Goal: Information Seeking & Learning: Learn about a topic

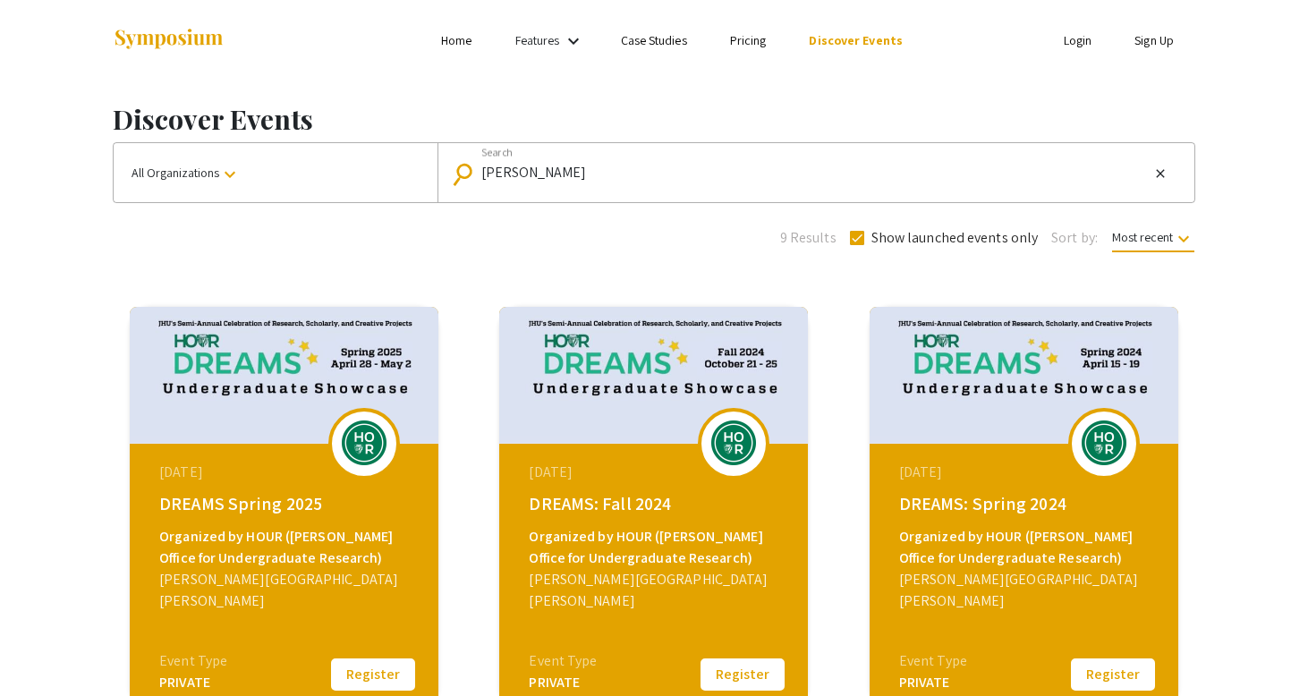
click at [653, 471] on div "October 21, 2024" at bounding box center [656, 472] width 254 height 21
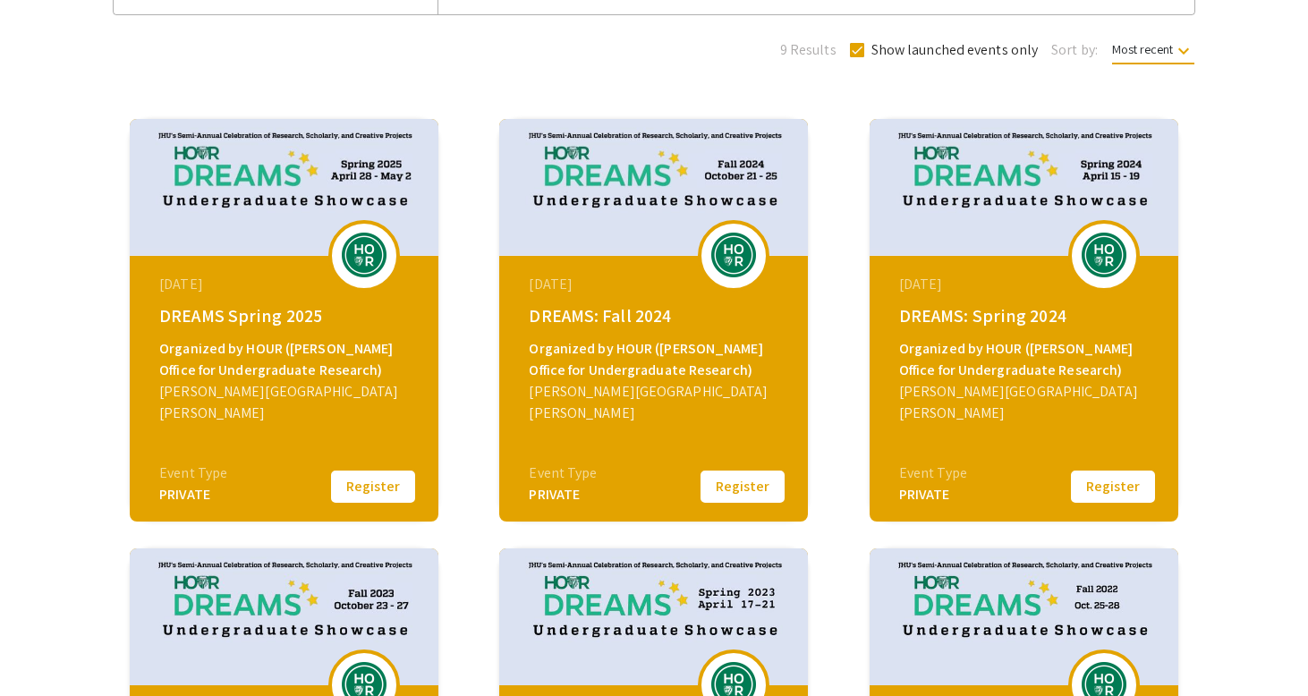
scroll to position [187, 0]
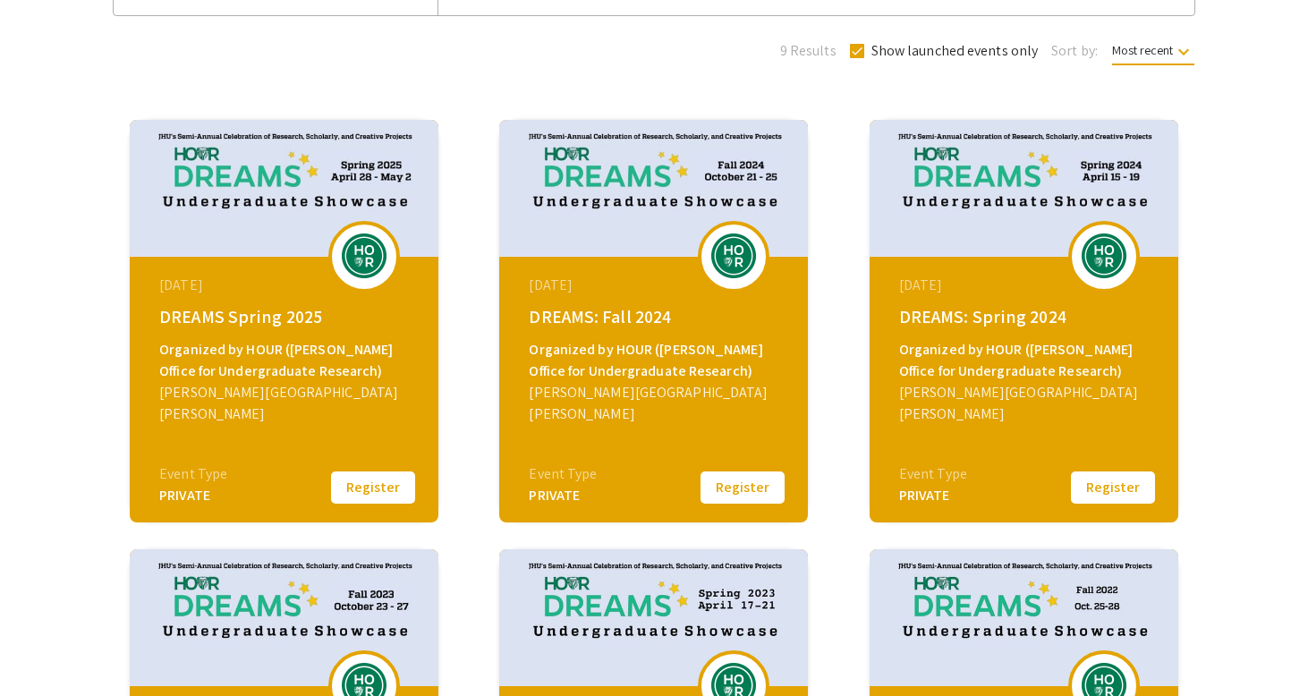
click at [734, 493] on button "Register" at bounding box center [742, 488] width 89 height 38
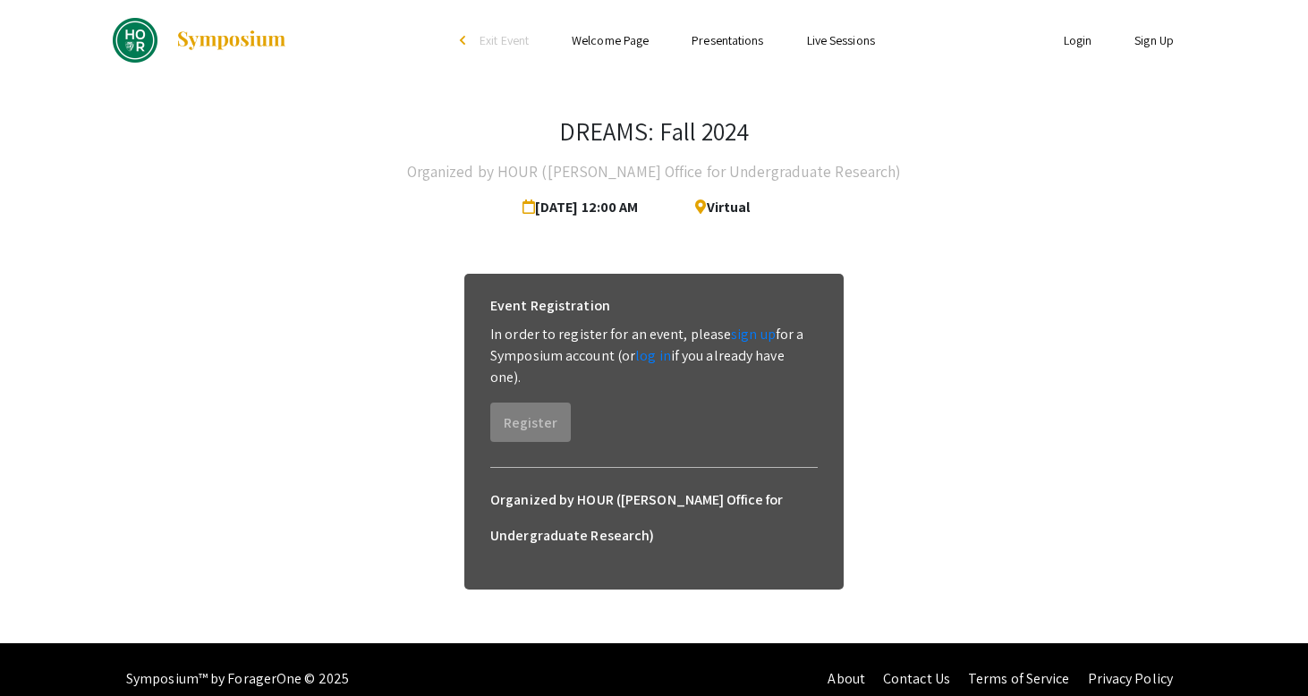
click at [623, 191] on span "Oct 21, 2024 12:00 AM" at bounding box center [583, 208] width 123 height 36
click at [706, 200] on icon at bounding box center [697, 206] width 18 height 14
click at [662, 353] on link "log in" at bounding box center [653, 355] width 36 height 19
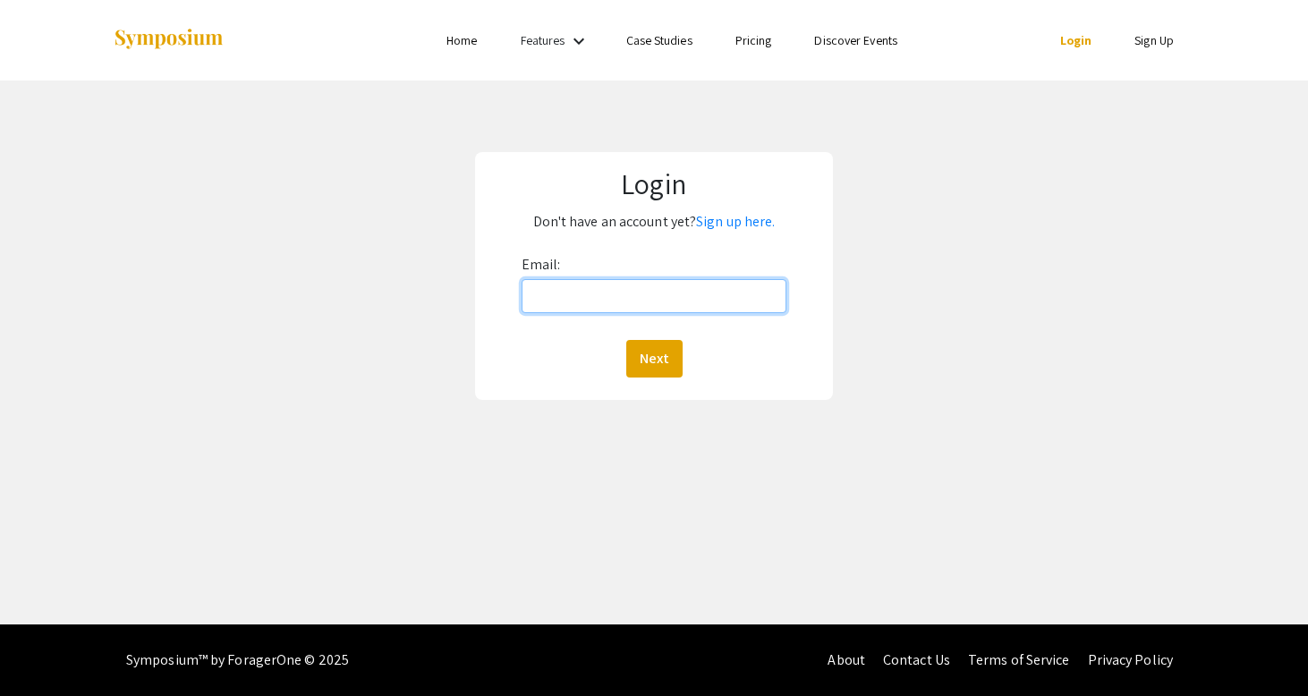
click at [653, 294] on input "Email:" at bounding box center [655, 296] width 266 height 34
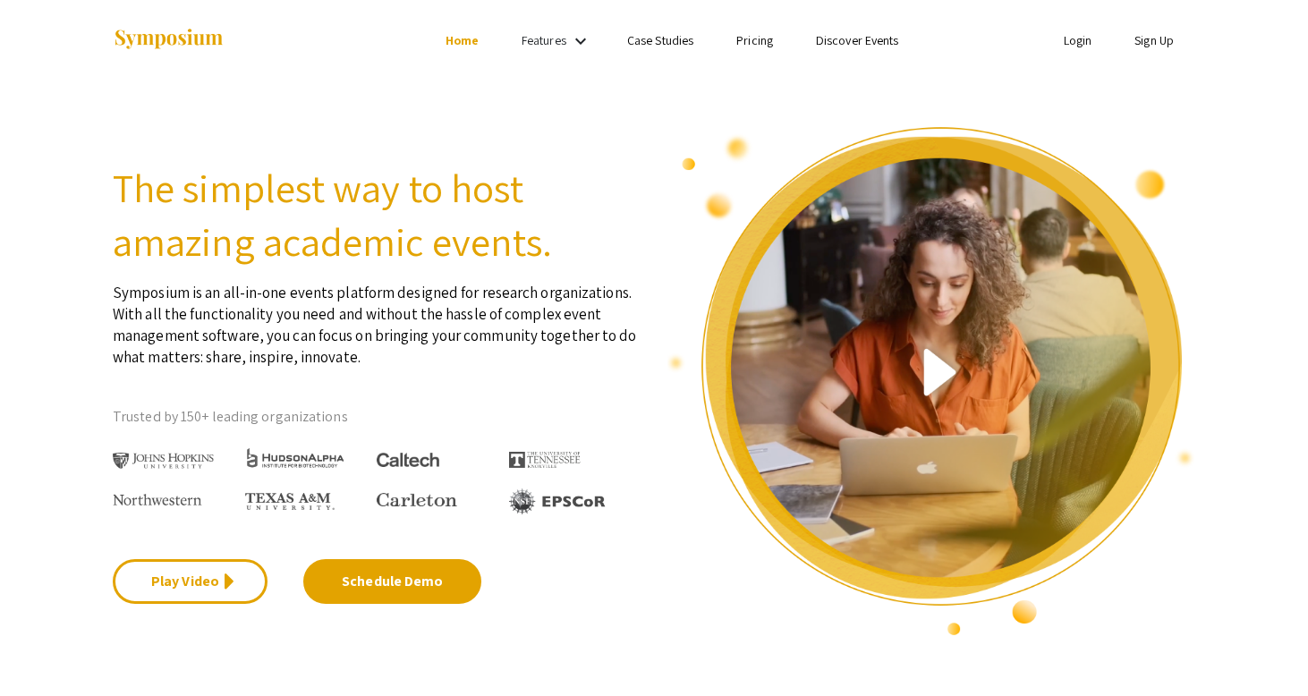
click at [1154, 40] on link "Sign Up" at bounding box center [1153, 40] width 39 height 16
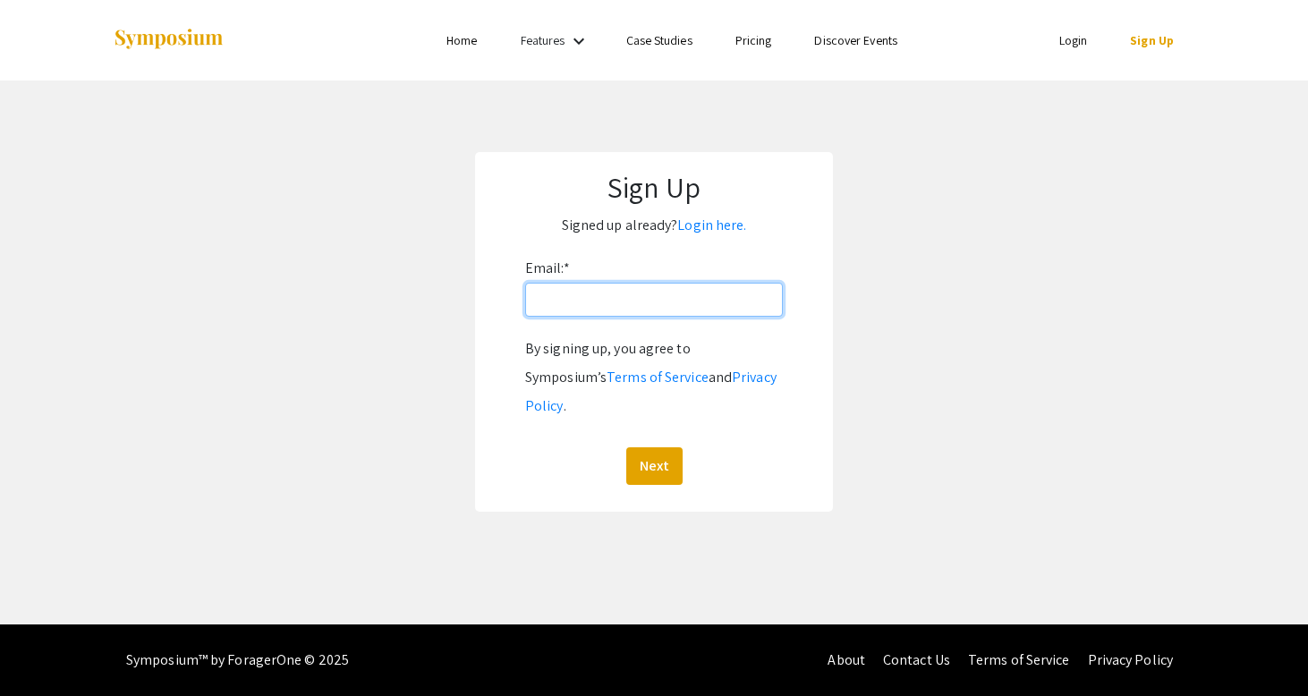
click at [602, 302] on input "Email: *" at bounding box center [654, 300] width 258 height 34
type input "ehearn3@jh.edu"
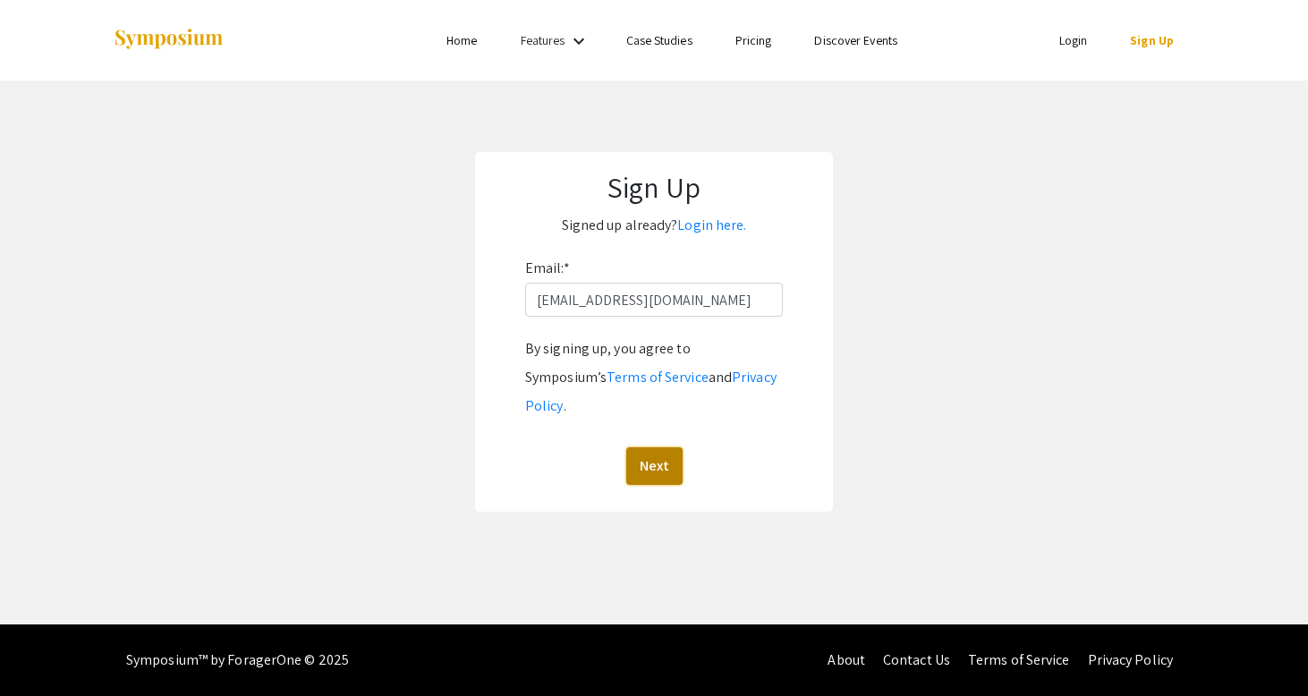
click at [665, 447] on button "Next" at bounding box center [654, 466] width 56 height 38
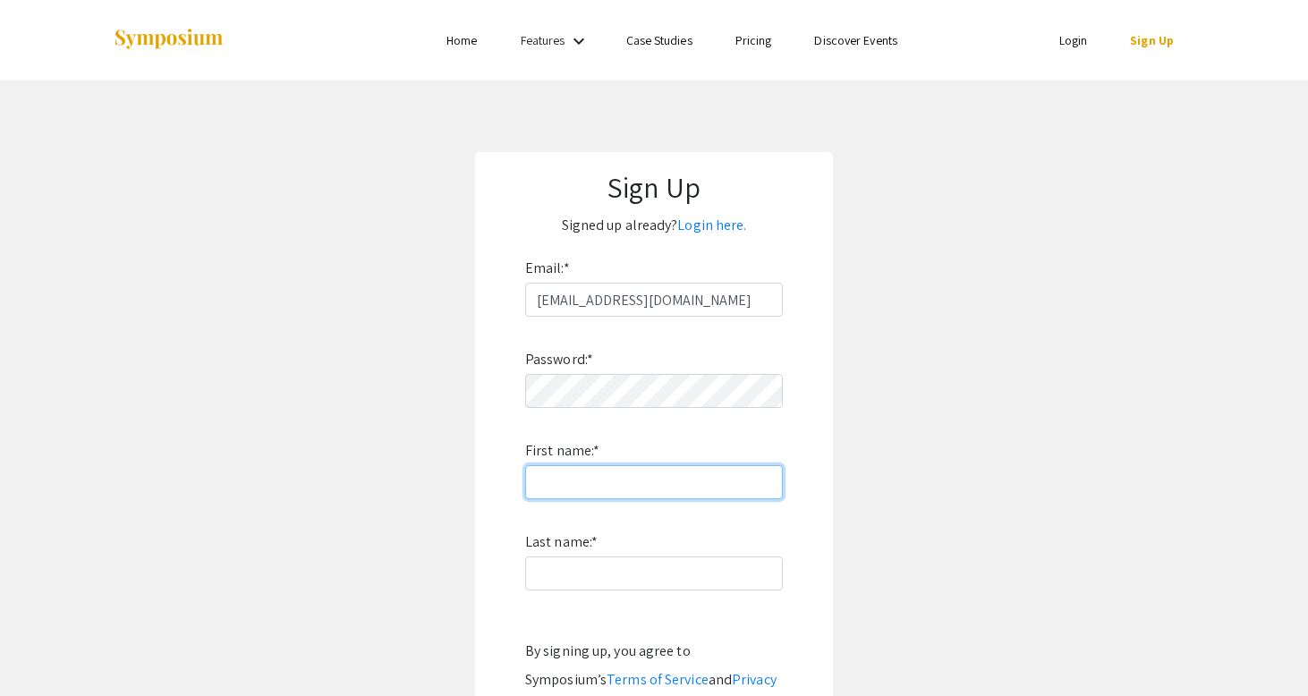
click at [643, 472] on input "First name: *" at bounding box center [654, 482] width 258 height 34
type input "Elif"
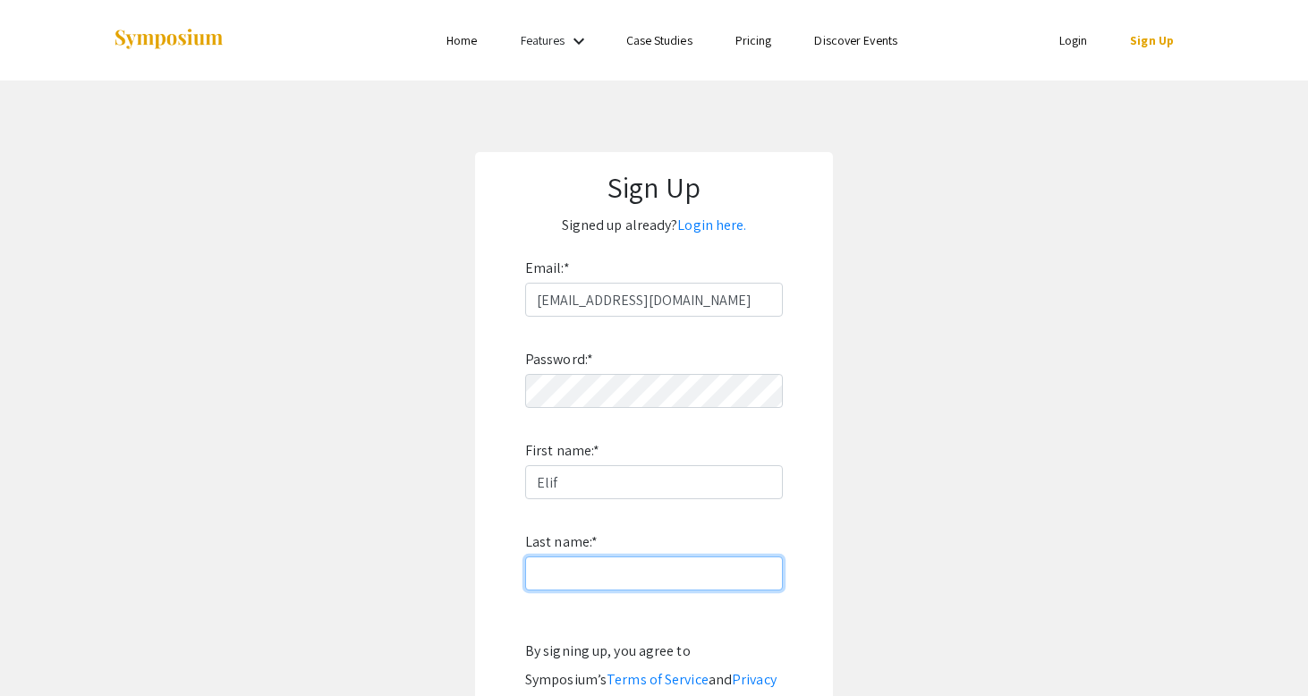
click at [545, 576] on input "Last name: *" at bounding box center [654, 573] width 258 height 34
type input "Hearn"
click at [359, 538] on app-signup "Sign Up Signed up already? Login here. Email: * ehearn3@jh.edu Password: * Firs…" at bounding box center [654, 483] width 1308 height 662
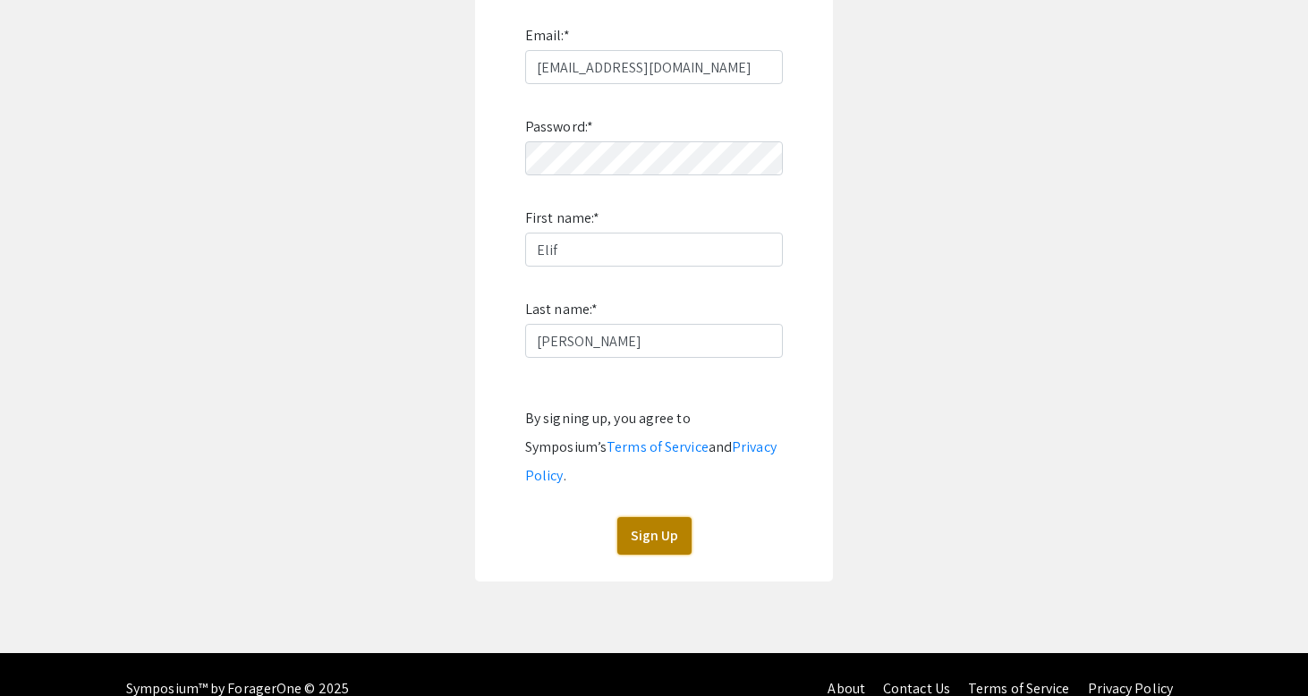
click at [642, 517] on button "Sign Up" at bounding box center [654, 536] width 74 height 38
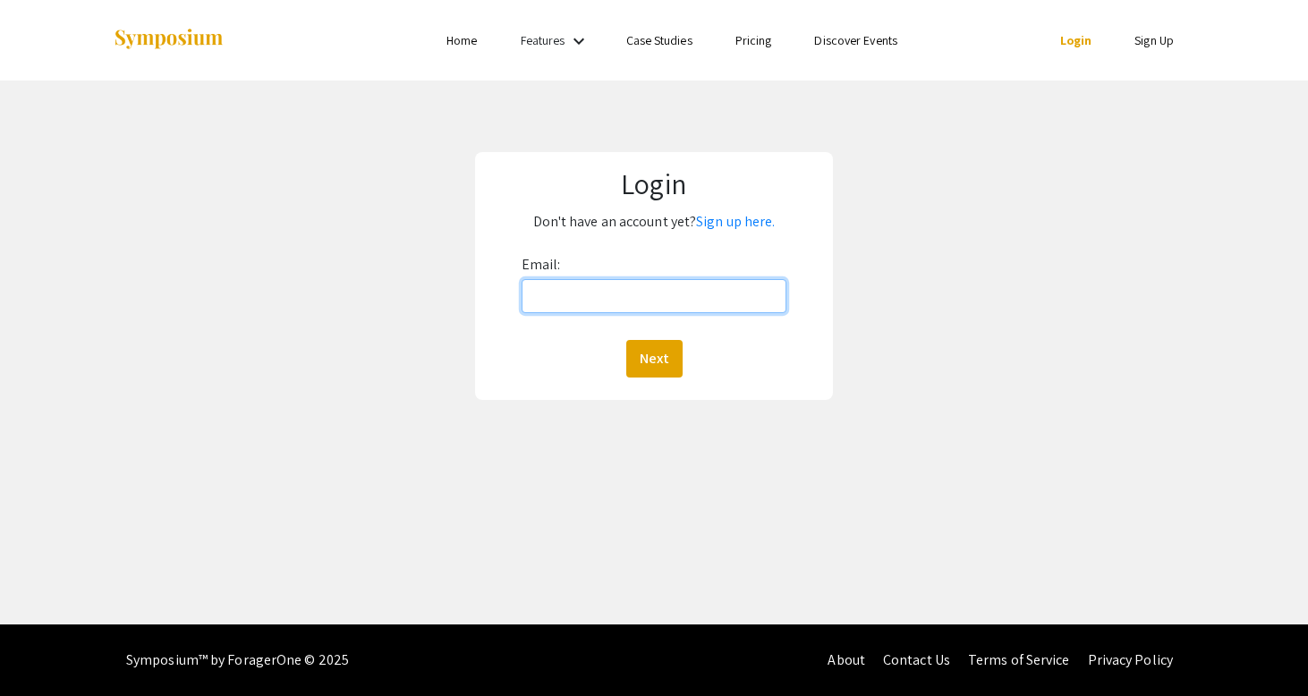
click at [625, 293] on input "Email:" at bounding box center [655, 296] width 266 height 34
type input "ehearn3@jh.edu"
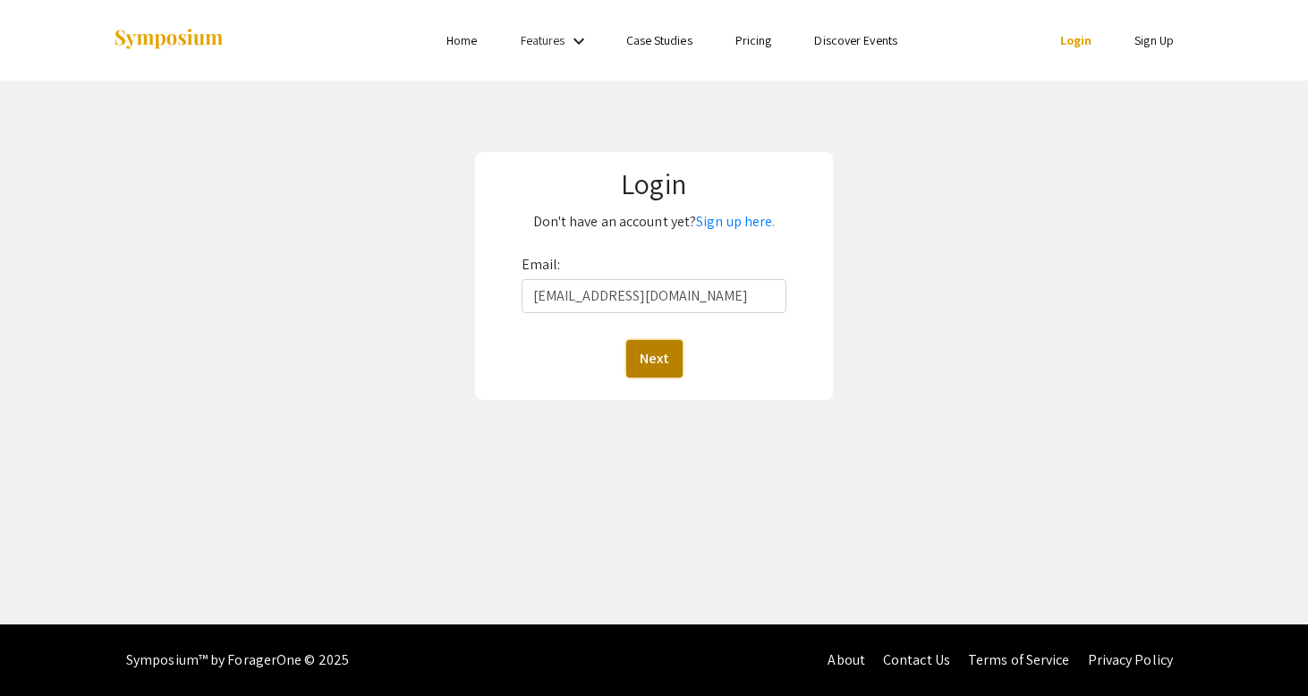
click at [653, 365] on button "Next" at bounding box center [654, 359] width 56 height 38
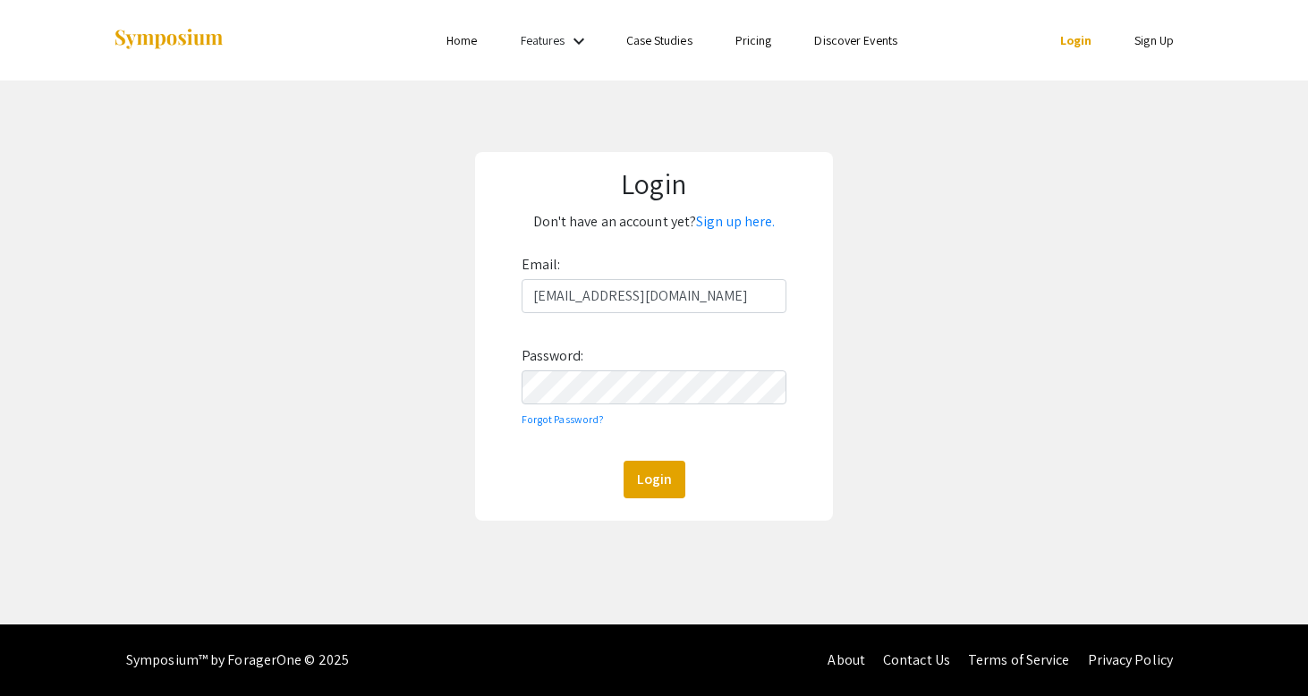
click at [635, 404] on div "Email: ehearn3@jh.edu Password: Forgot Password? Login" at bounding box center [655, 374] width 266 height 248
click at [623, 461] on button "Login" at bounding box center [654, 480] width 62 height 38
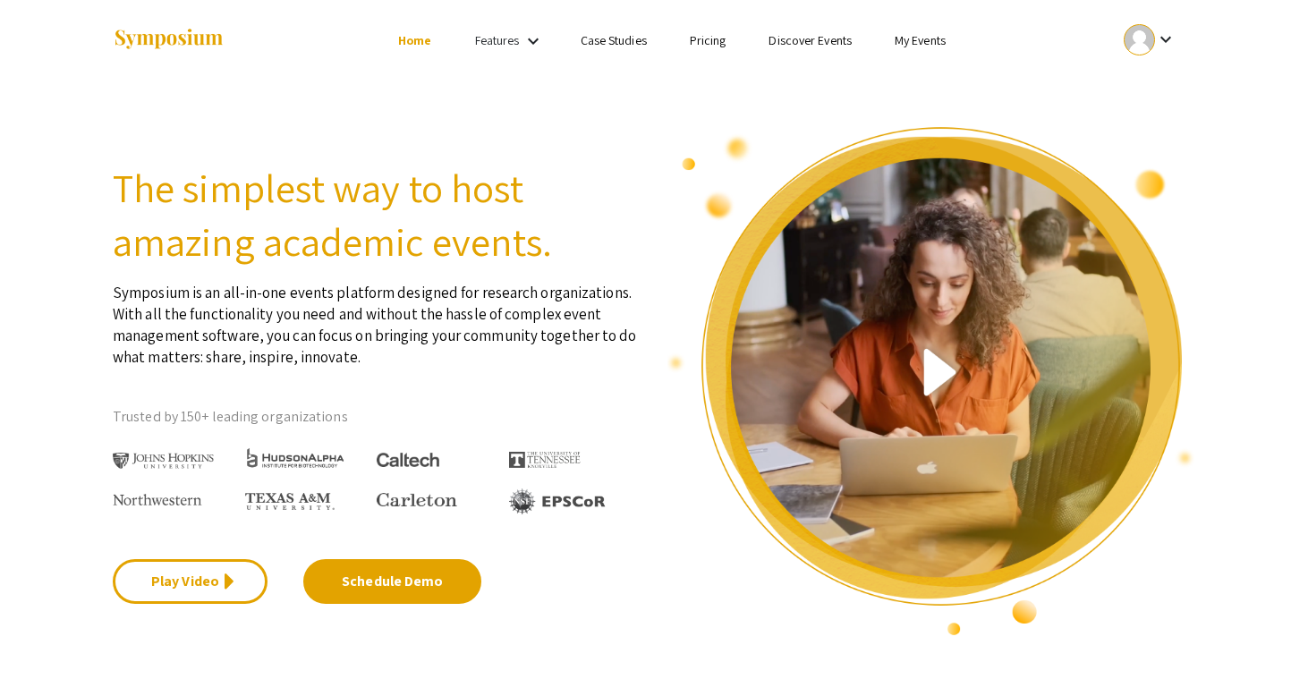
click at [1162, 31] on mat-icon "keyboard_arrow_down" at bounding box center [1165, 39] width 21 height 21
click at [1147, 86] on button "My Account" at bounding box center [1160, 88] width 110 height 43
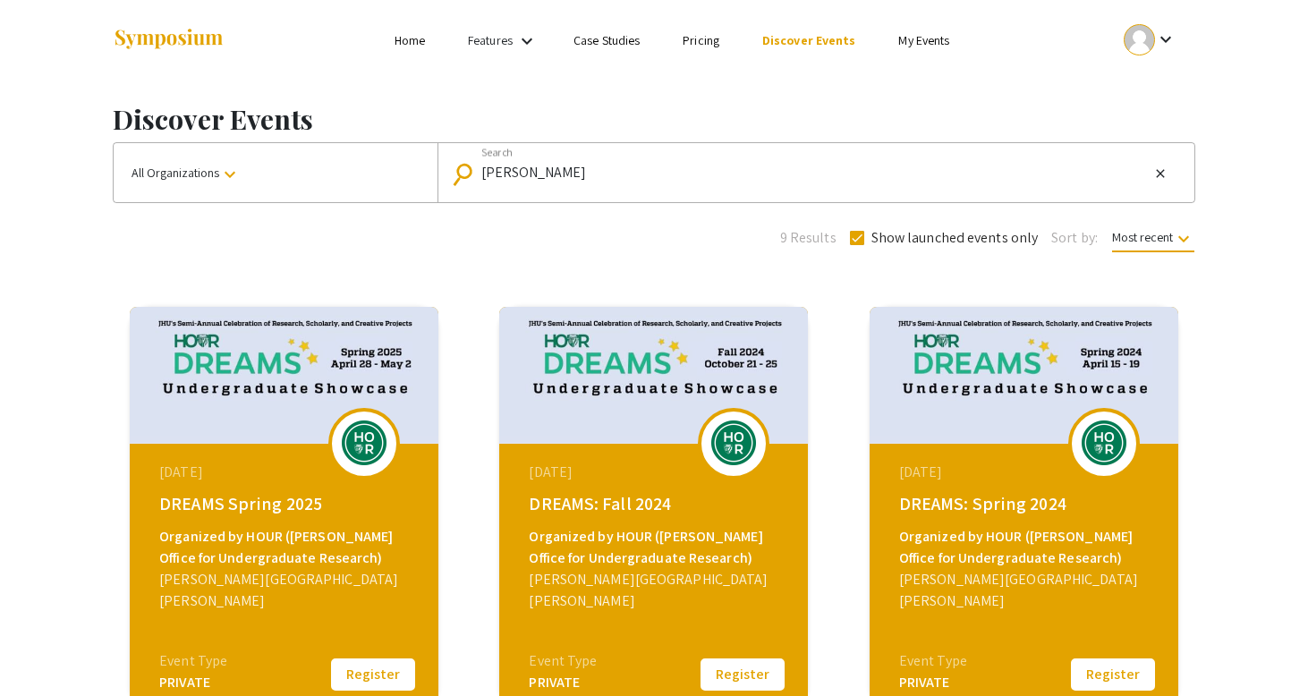
click at [612, 487] on div "[DATE] DREAMS: Fall 2024 Organized by HOUR ([PERSON_NAME] Office for Undergradu…" at bounding box center [656, 556] width 308 height 224
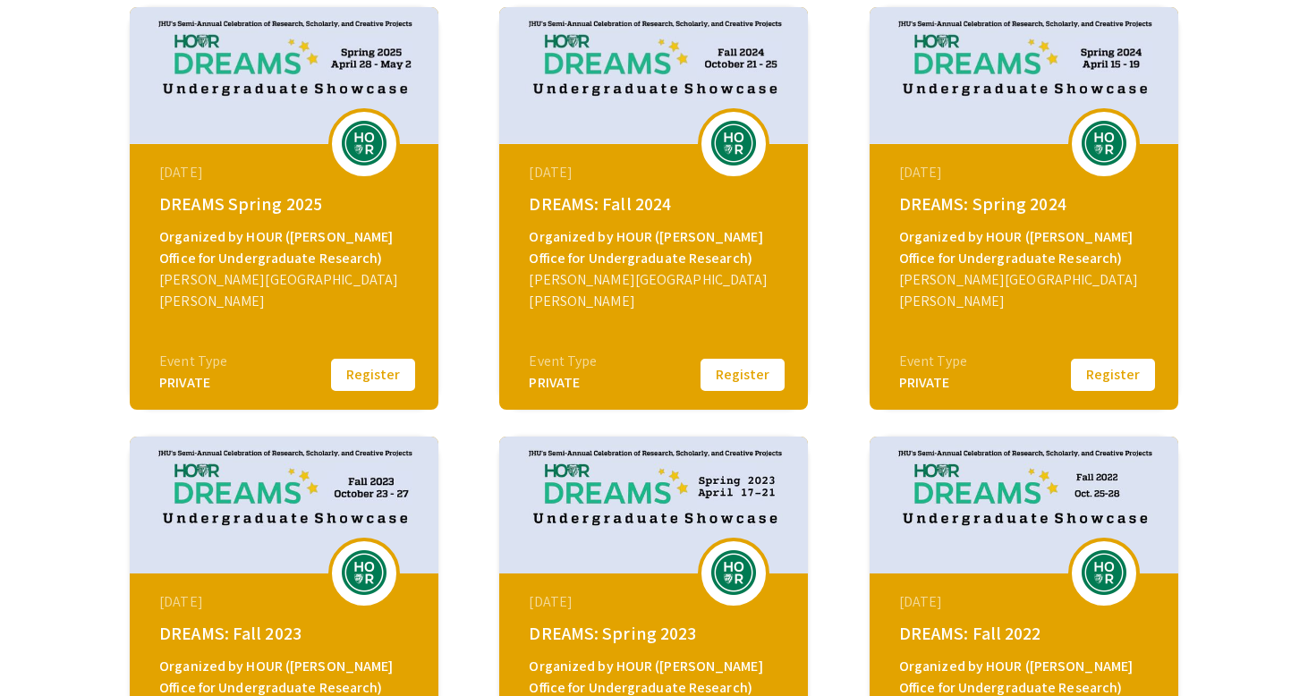
scroll to position [298, 0]
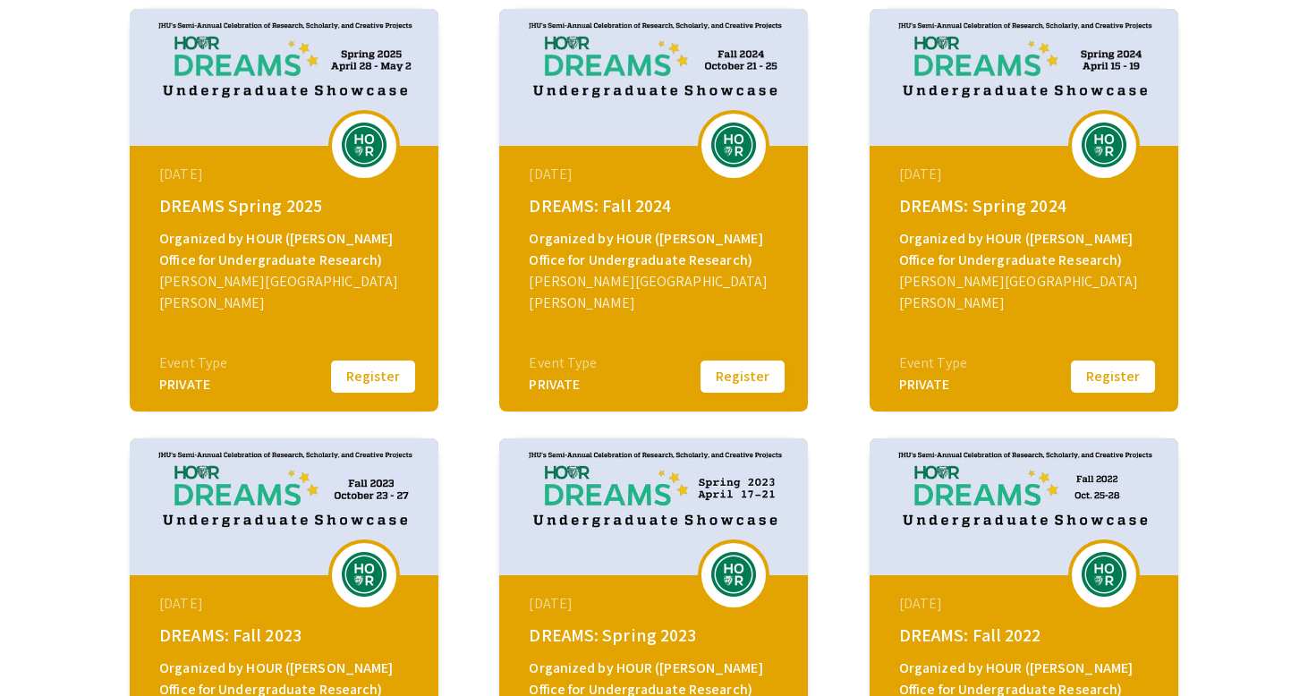
click at [742, 365] on button "Register" at bounding box center [742, 377] width 89 height 38
click at [626, 199] on div "DREAMS: Fall 2024" at bounding box center [656, 205] width 254 height 27
click at [541, 391] on div "PRIVATE" at bounding box center [563, 384] width 68 height 21
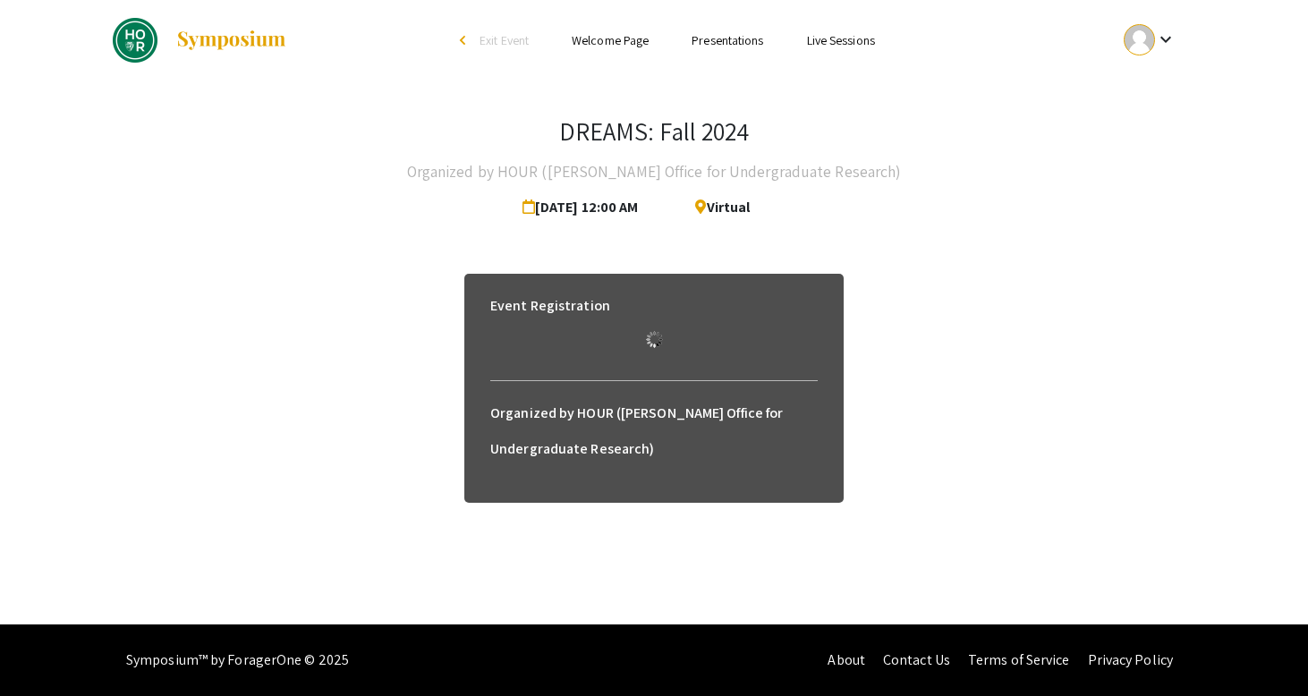
click at [676, 21] on ul "Skip navigation arrow_back_ios Exit Event Welcome Page Presentations Live Sessi…" at bounding box center [653, 40] width 357 height 81
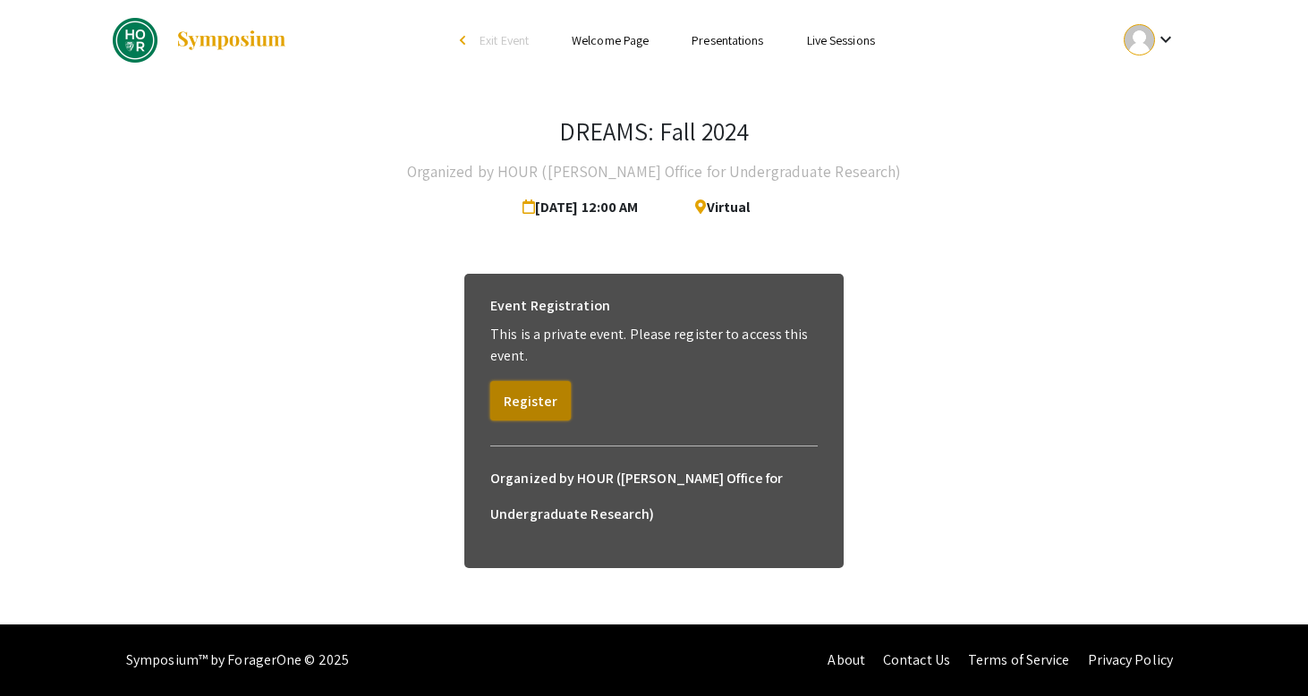
click at [519, 396] on button "Register" at bounding box center [530, 400] width 81 height 39
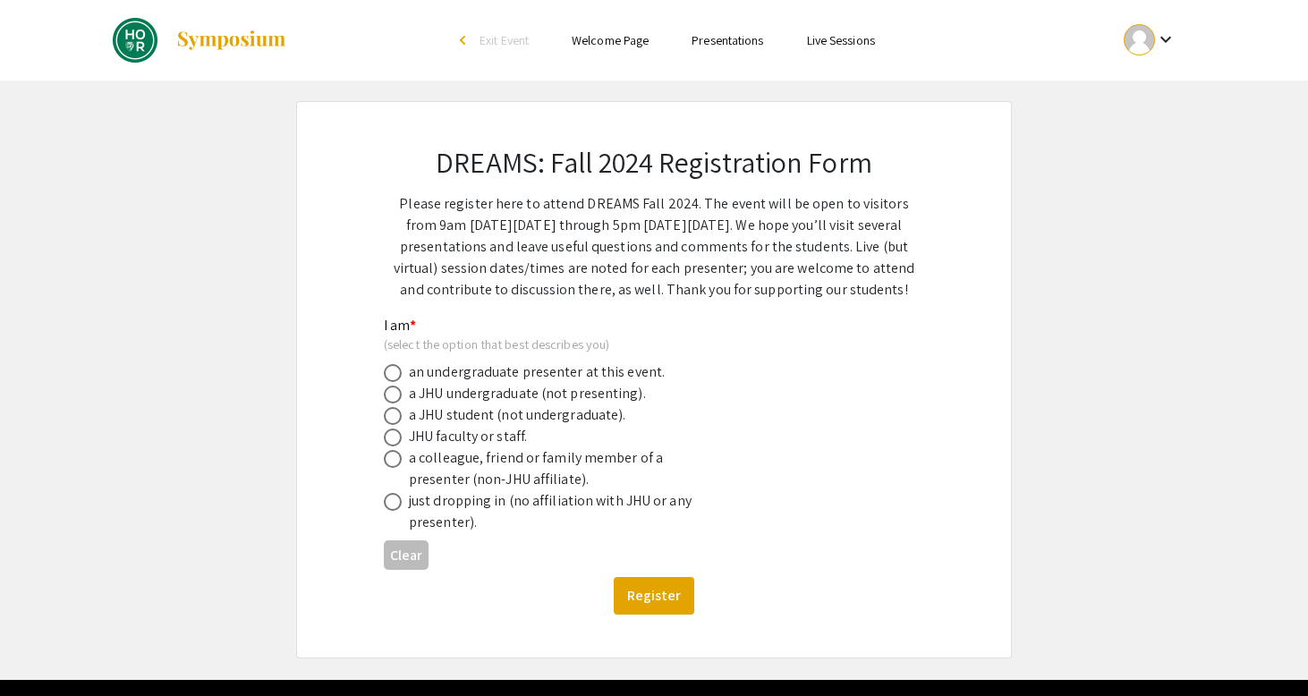
scroll to position [16, 0]
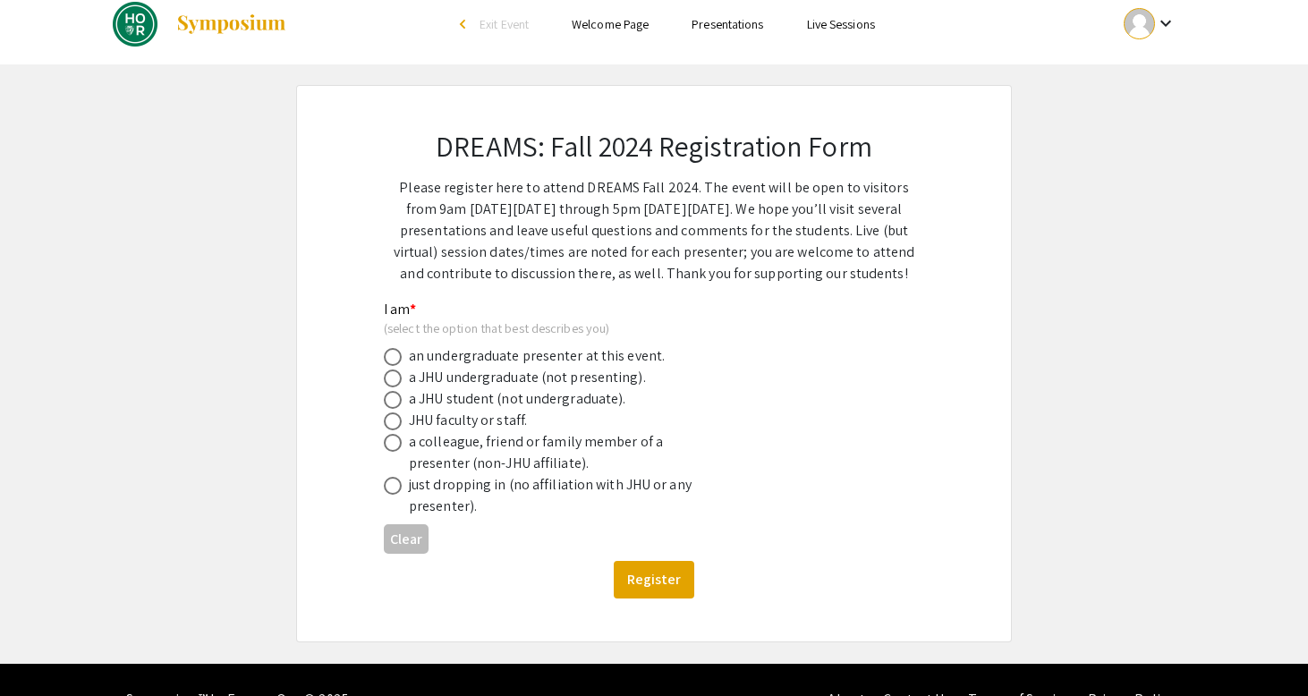
click at [407, 369] on mat-radio-button at bounding box center [396, 377] width 25 height 21
click at [397, 381] on span at bounding box center [393, 378] width 18 height 18
click at [397, 381] on input "radio" at bounding box center [393, 378] width 18 height 18
radio input "true"
click at [647, 581] on button "Register" at bounding box center [654, 580] width 81 height 38
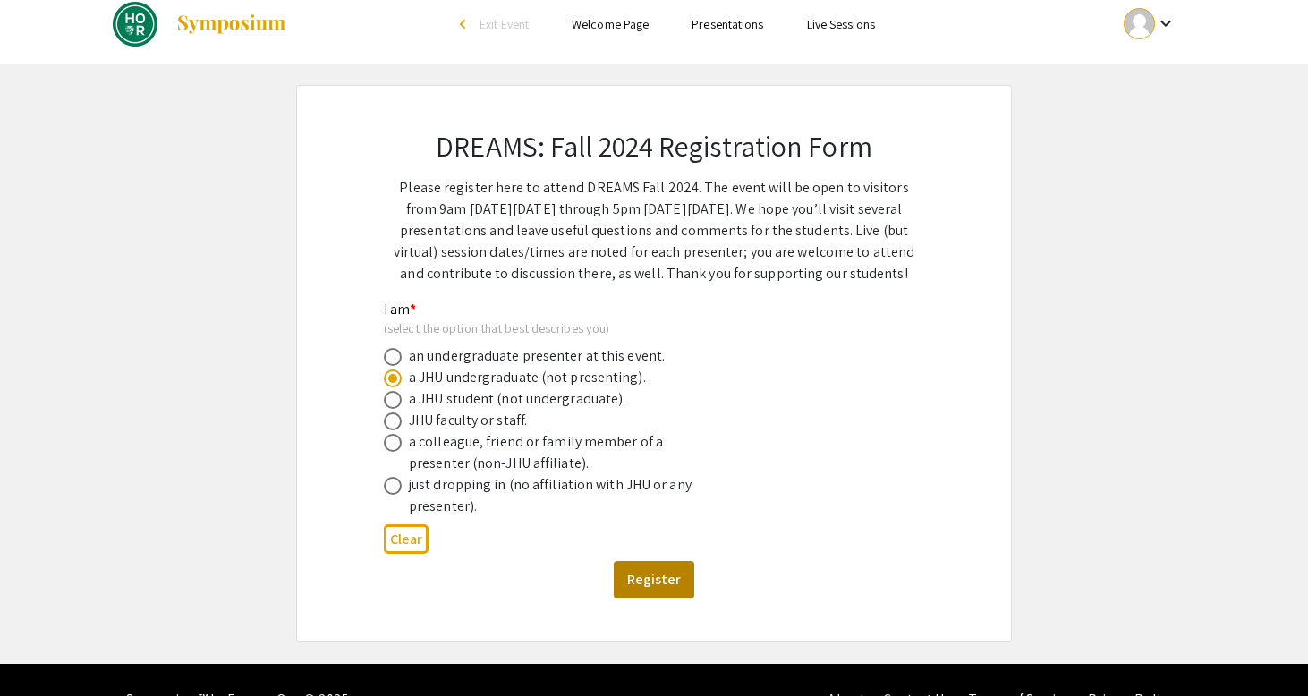
scroll to position [0, 0]
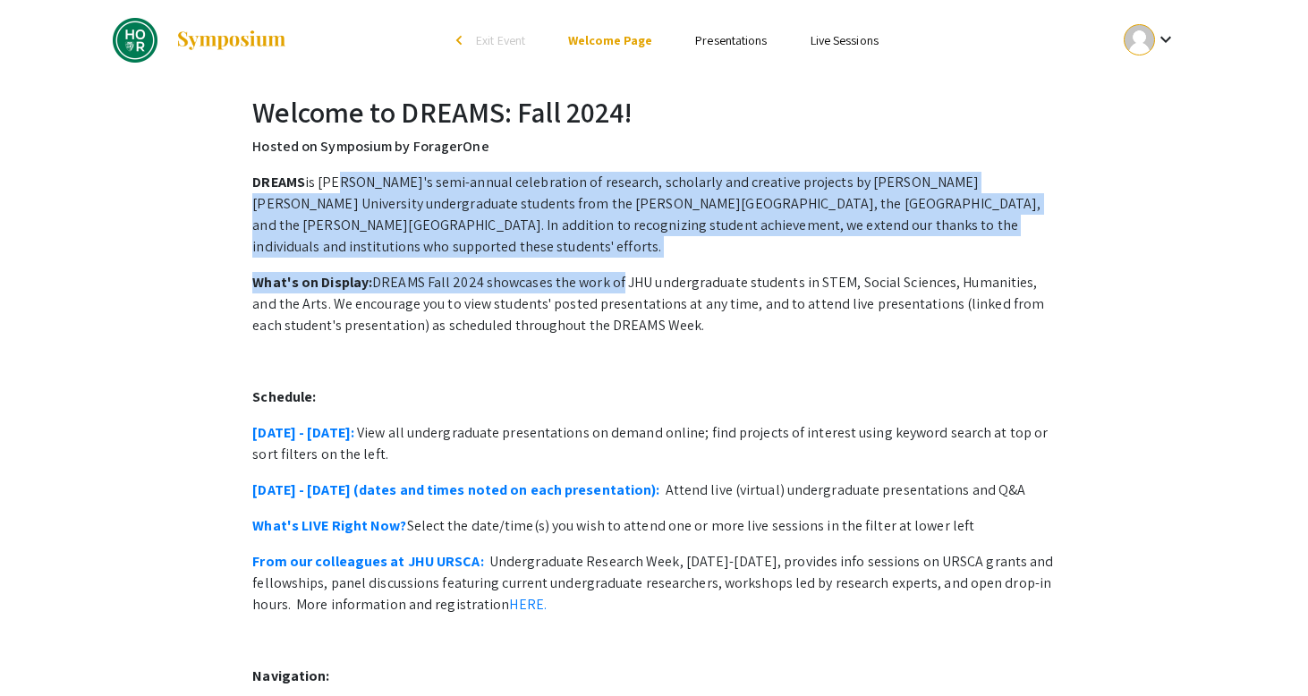
drag, startPoint x: 339, startPoint y: 184, endPoint x: 615, endPoint y: 271, distance: 289.7
click at [615, 271] on div "DREAMS is [PERSON_NAME]'s semi-annual celebration of research, scholarly and cr…" at bounding box center [653, 683] width 802 height 1023
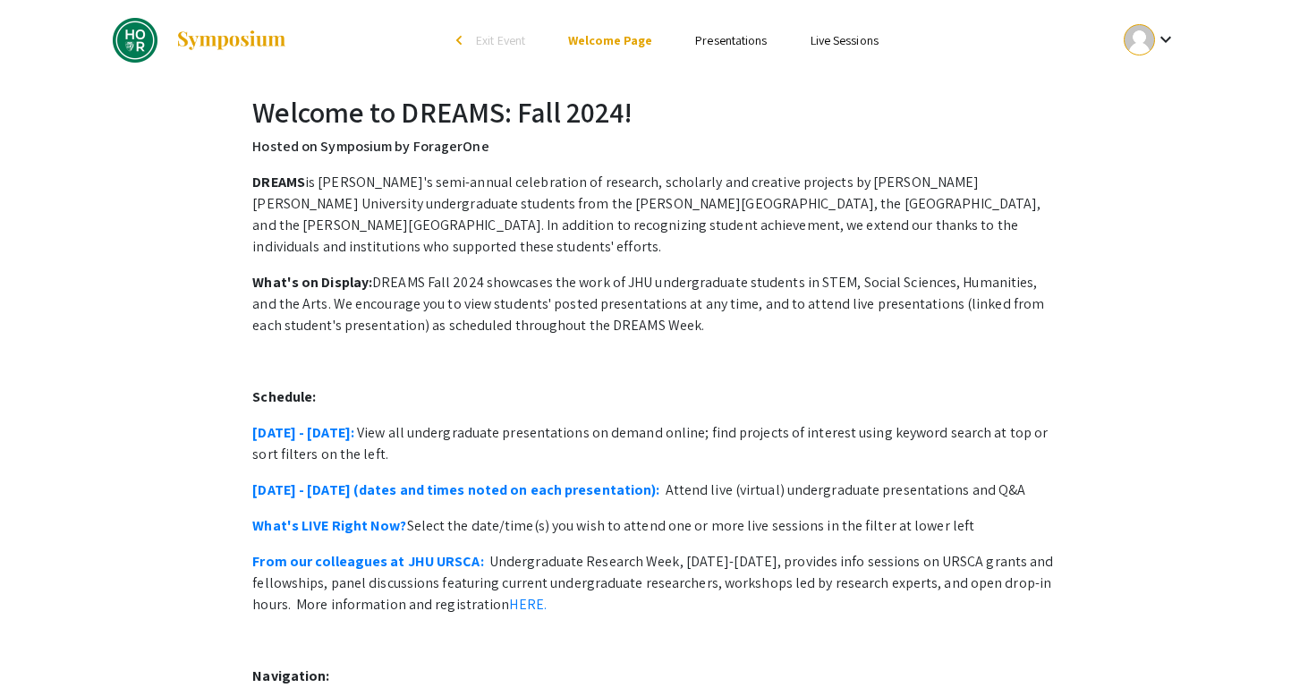
click at [607, 274] on p "What's on Display: DREAMS Fall 2024 showcases the work of JHU undergraduate stu…" at bounding box center [653, 304] width 802 height 64
click at [733, 33] on link "Presentations" at bounding box center [731, 40] width 72 height 16
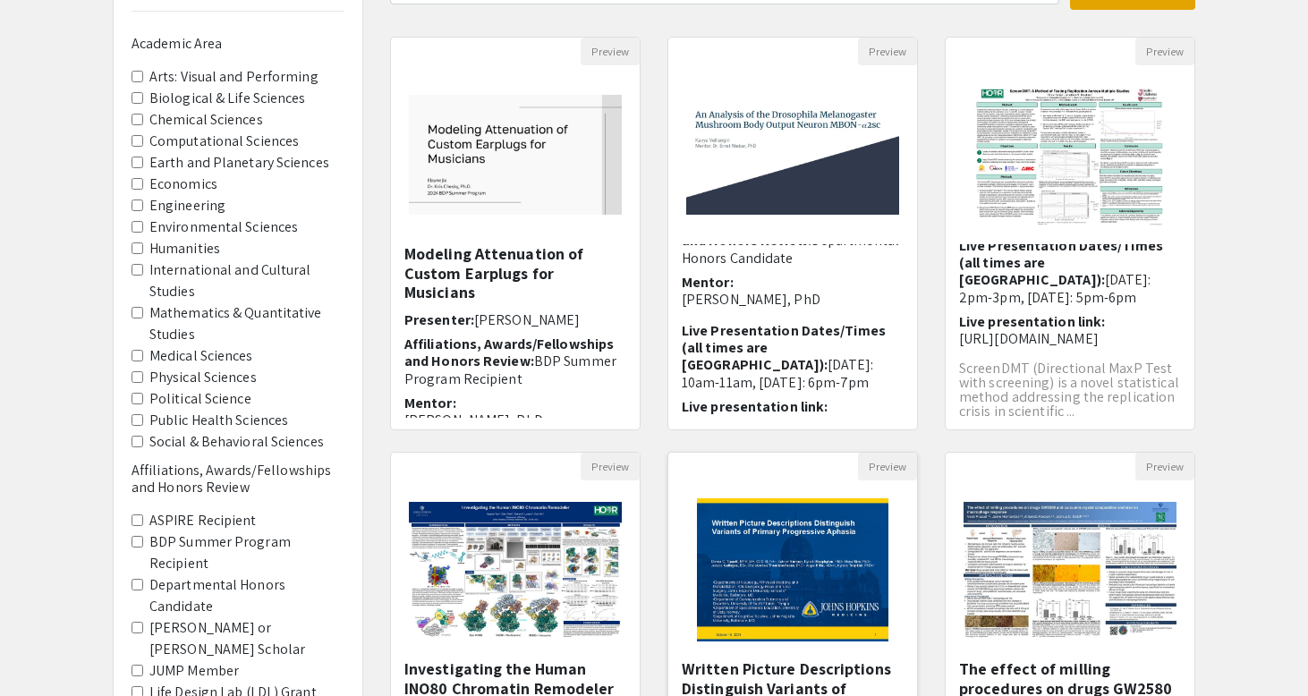
scroll to position [118, 0]
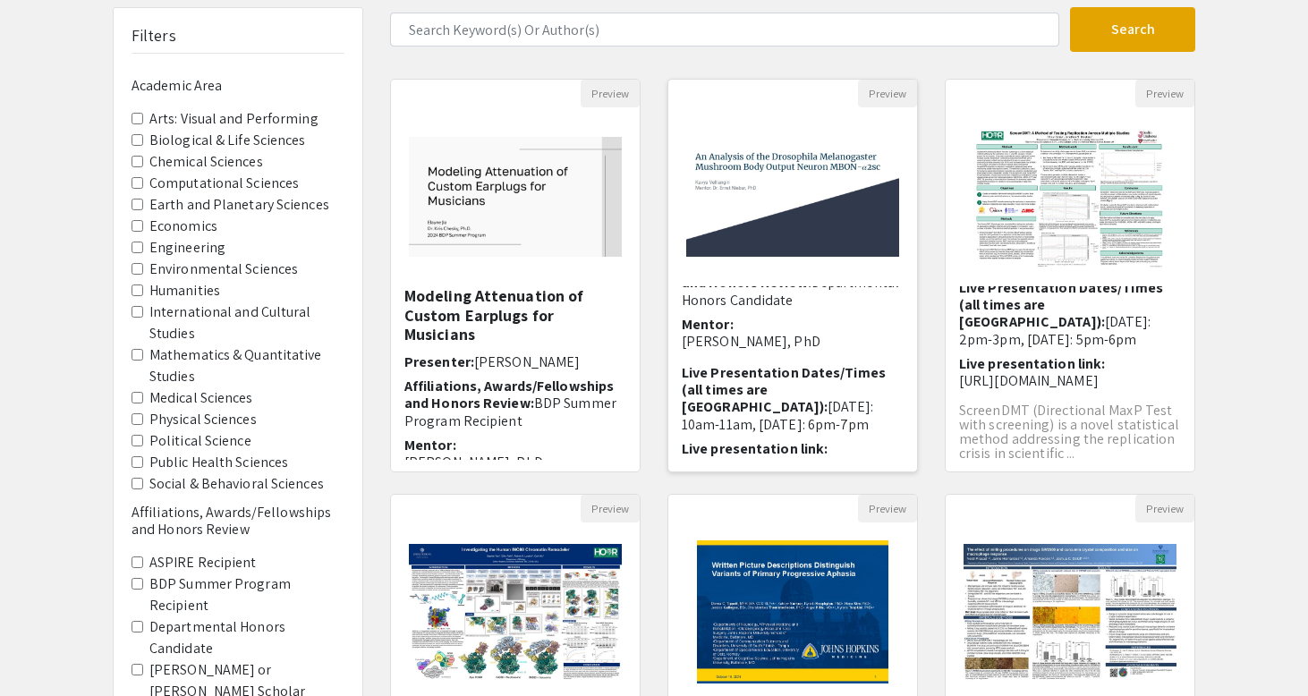
click at [788, 169] on img "Open Presentation <p>An Analysis of the Drosophila Melanogaster Mushroom Body O…" at bounding box center [792, 197] width 249 height 156
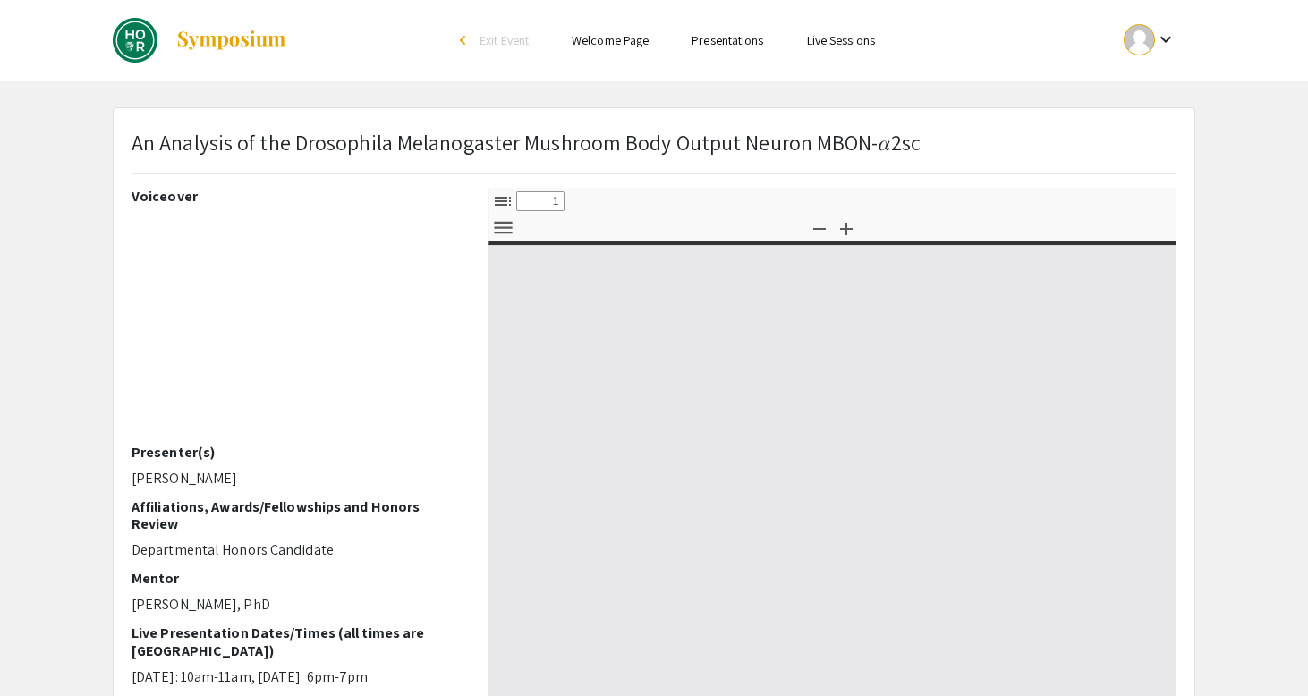
select select "custom"
type input "0"
select select "custom"
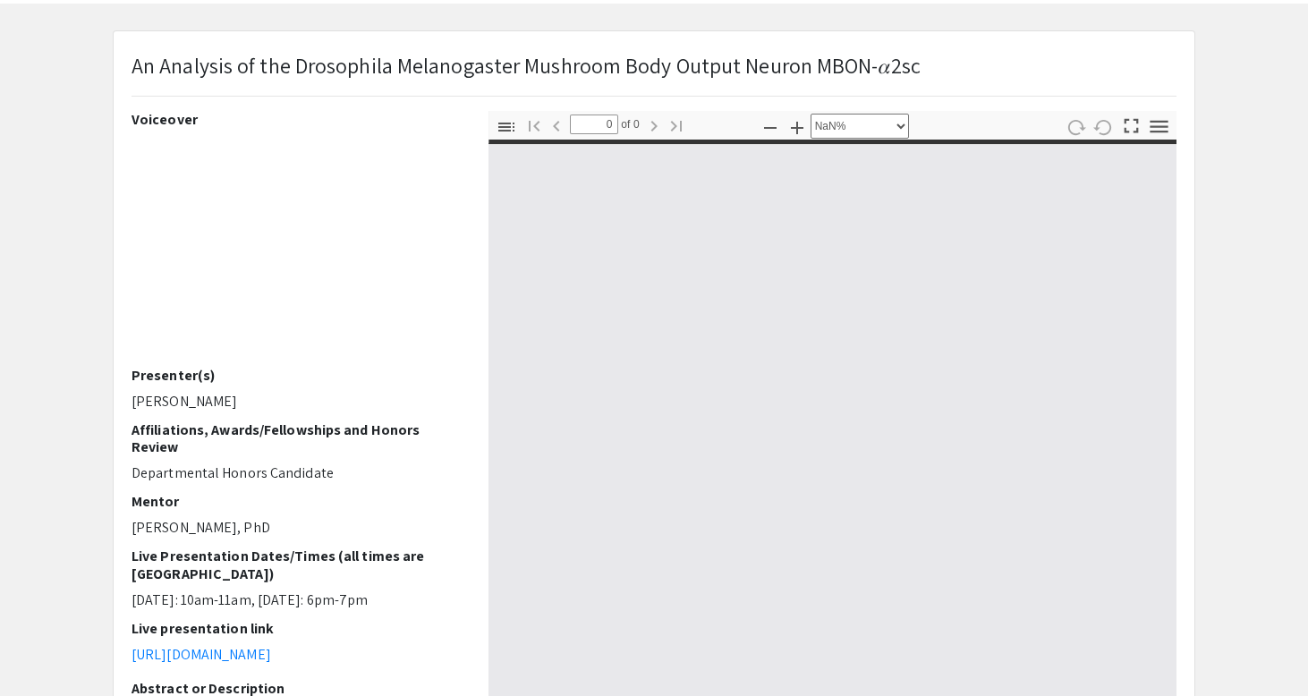
type input "1"
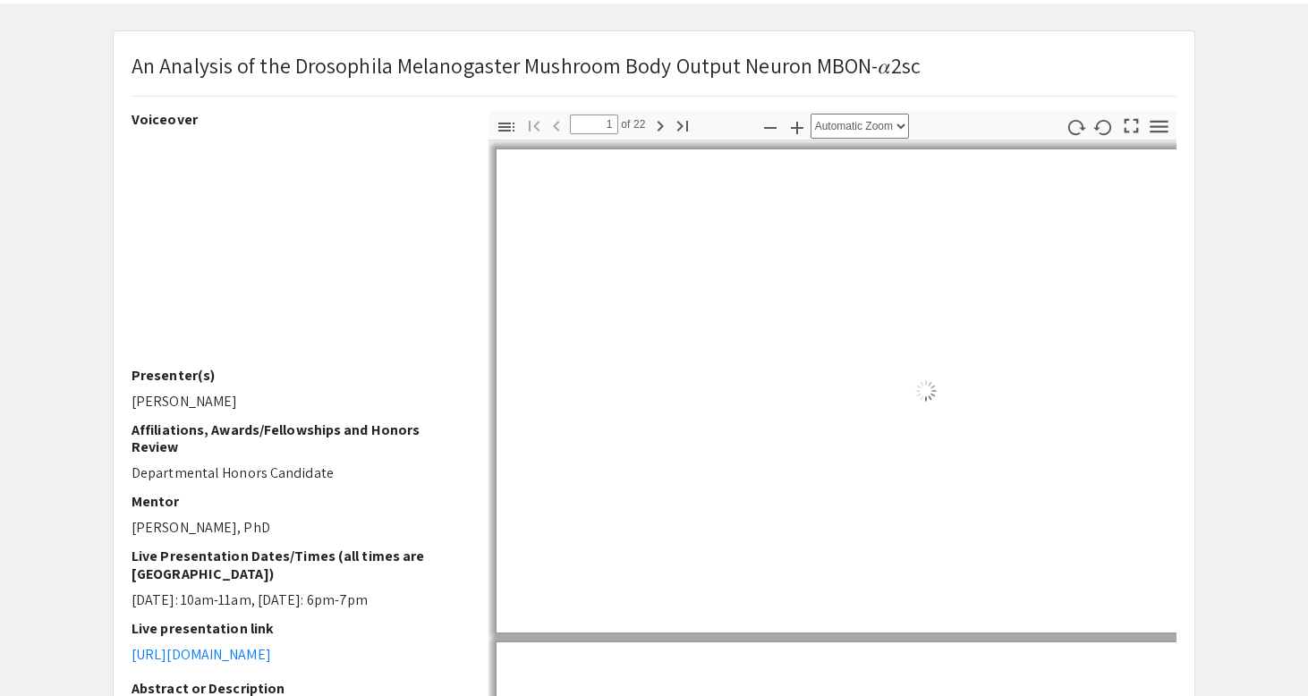
scroll to position [81, 0]
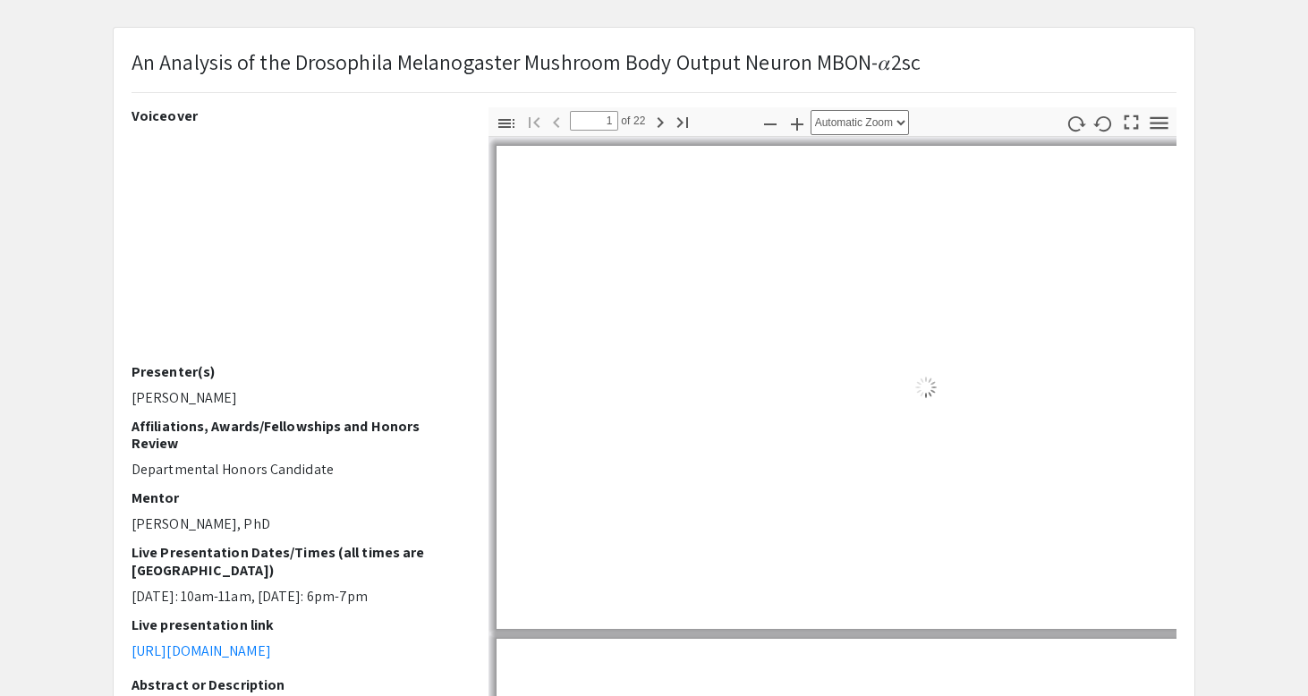
select select "auto"
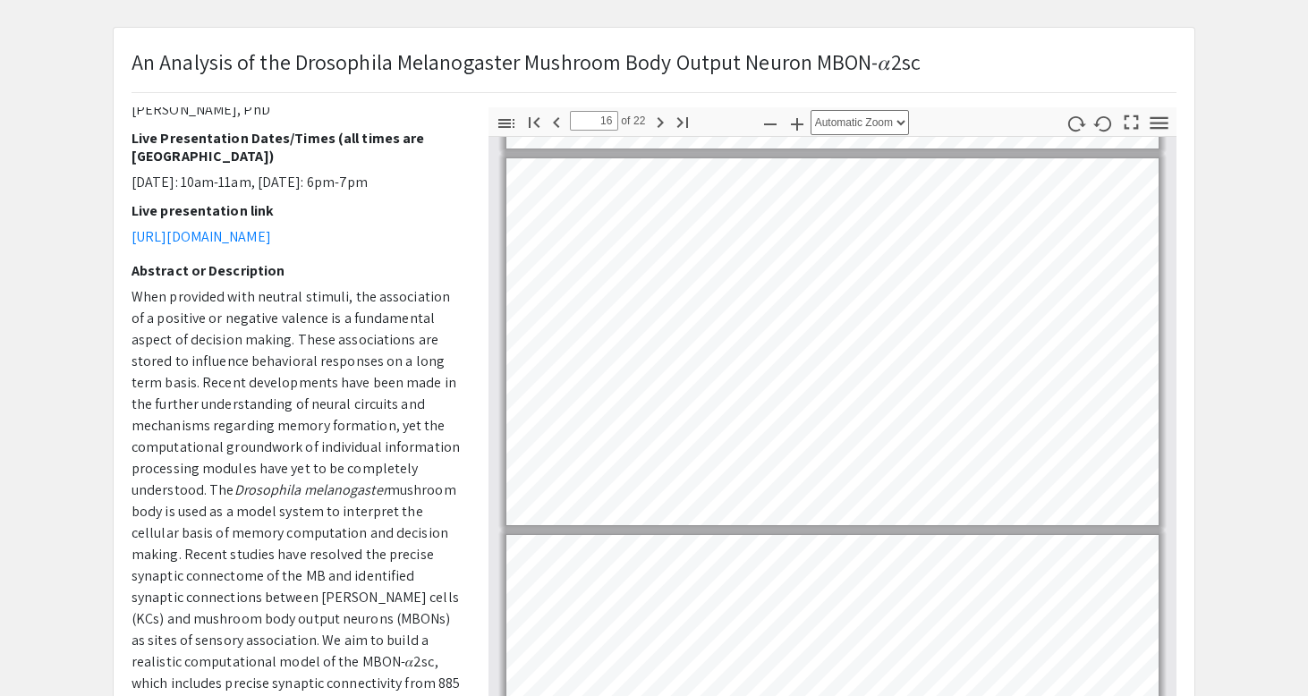
scroll to position [413, 0]
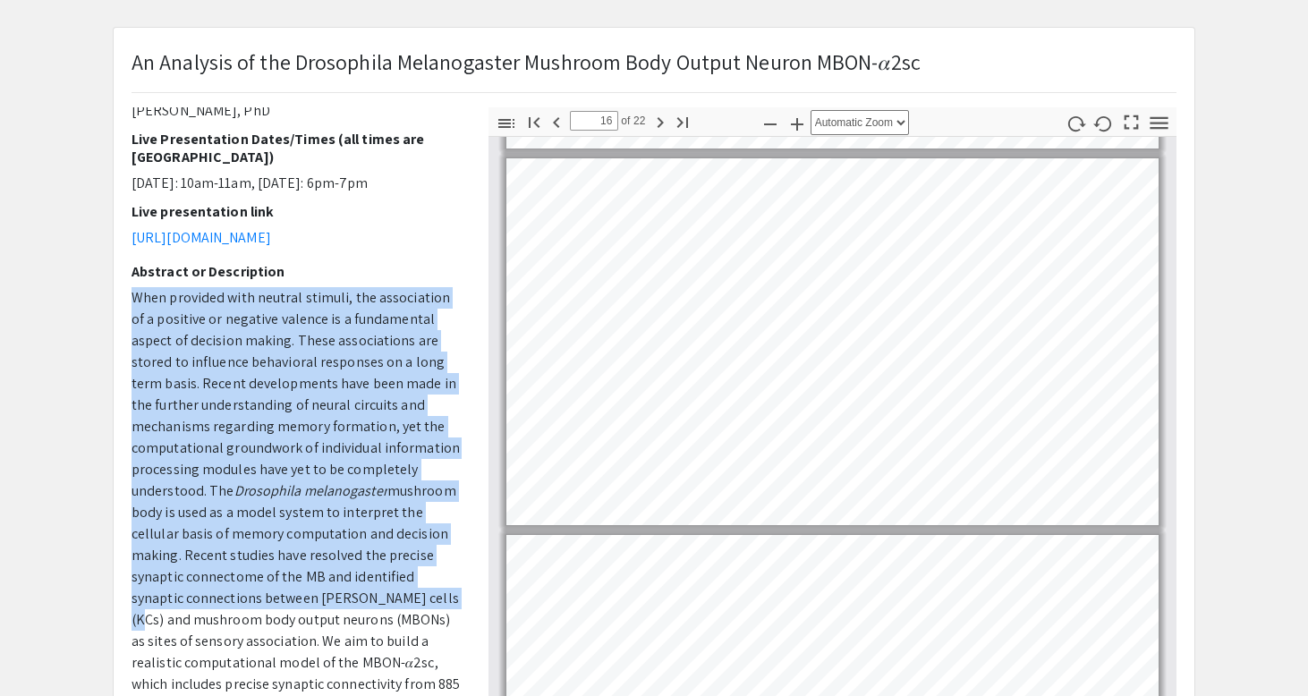
drag, startPoint x: 349, startPoint y: 278, endPoint x: 431, endPoint y: 587, distance: 319.4
click at [431, 587] on div "Voiceover Presenter(s) [PERSON_NAME] Affiliations, Awards/Fellowships and Honor…" at bounding box center [296, 420] width 330 height 626
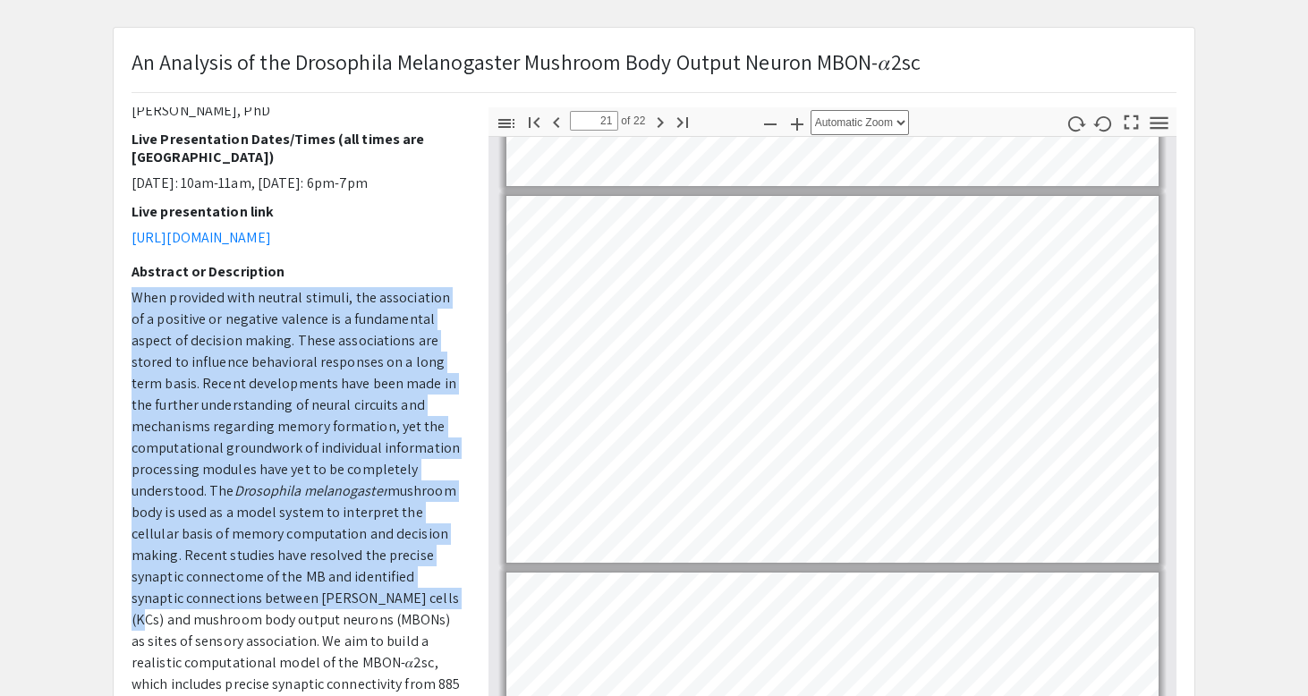
type input "22"
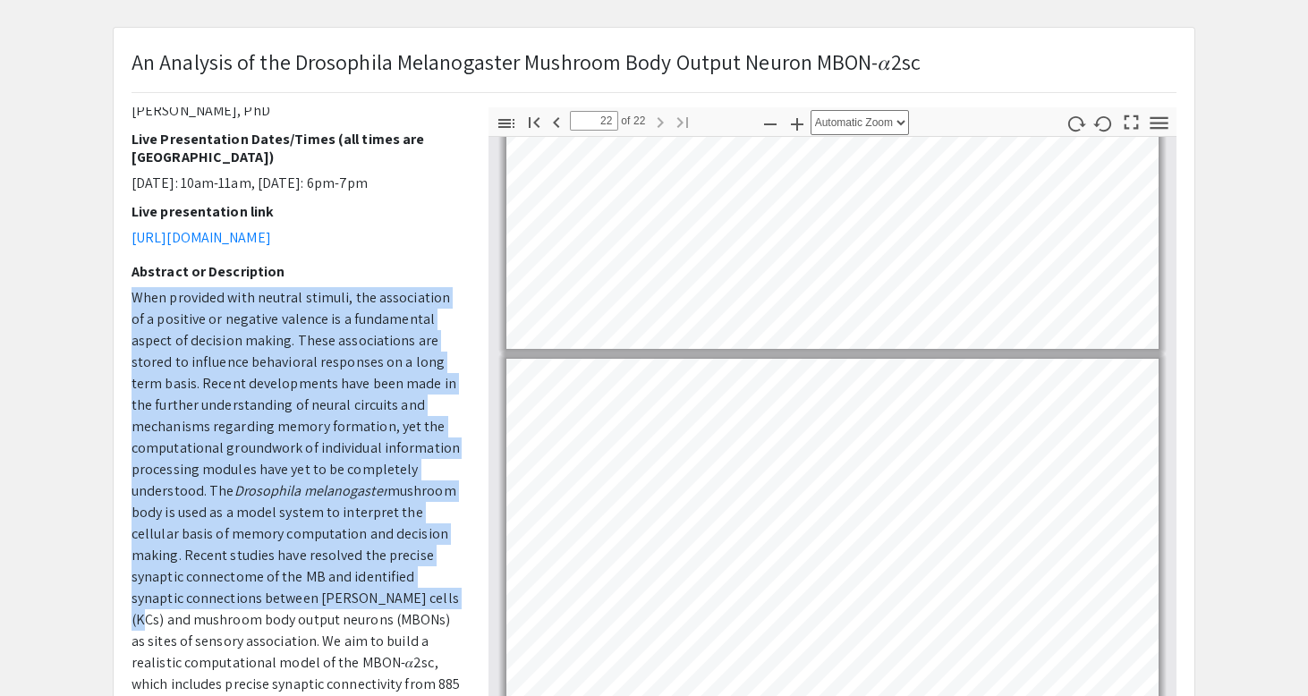
scroll to position [7695, 0]
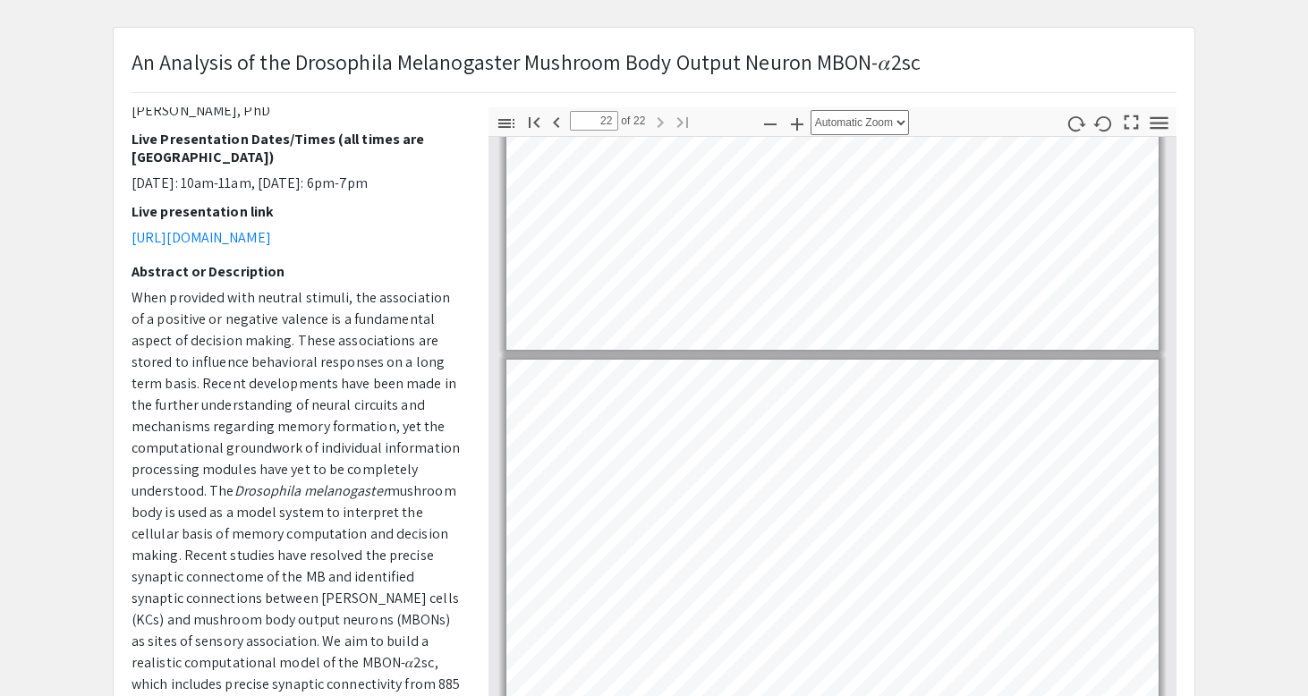
click at [351, 452] on span "When provided with neutral stimuli, the association of a positive or negative v…" at bounding box center [295, 394] width 328 height 212
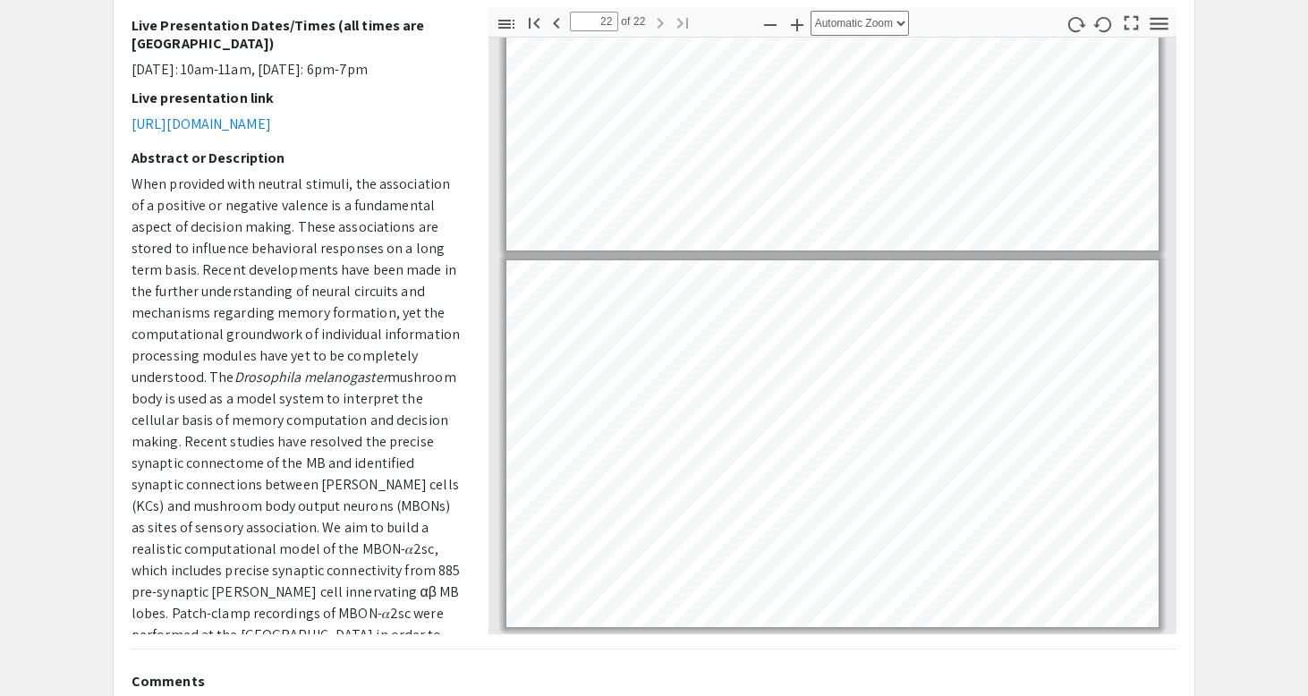
scroll to position [0, 0]
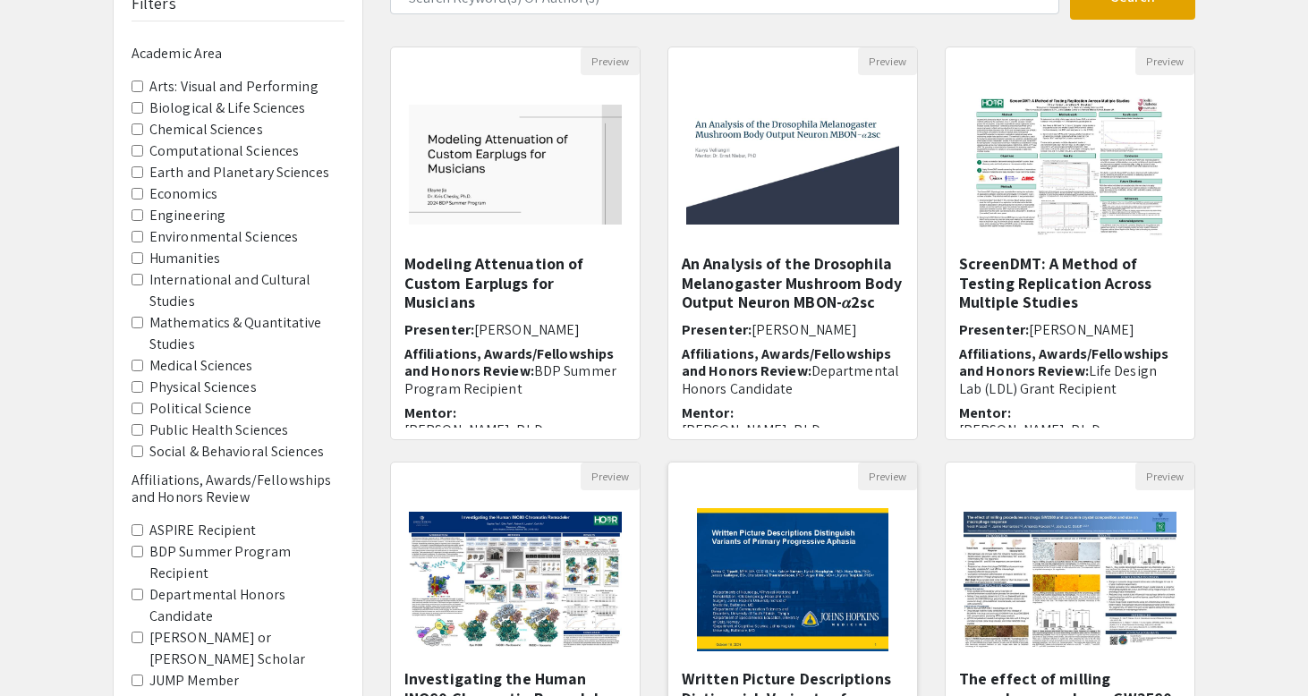
scroll to position [148, 0]
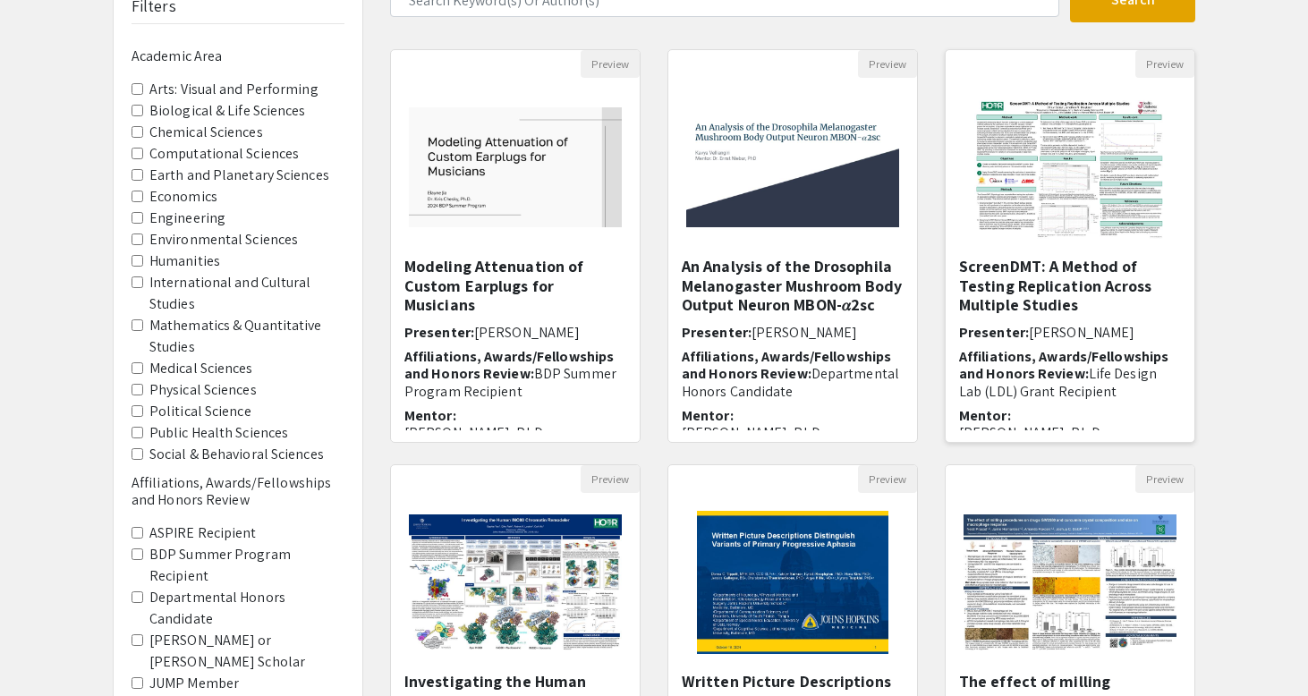
click at [1027, 218] on img "Open Presentation <p>ScreenDMT: A Method of Testing Replication Across Multiple…" at bounding box center [1069, 167] width 226 height 179
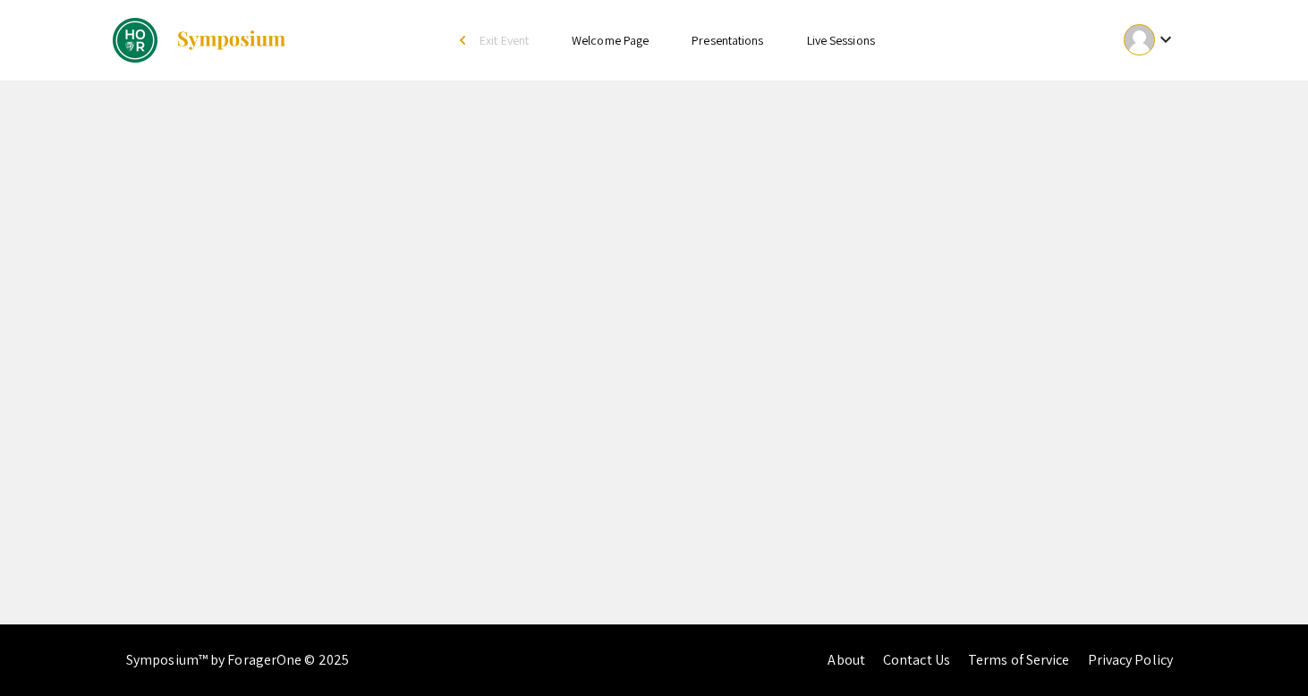
select select "custom"
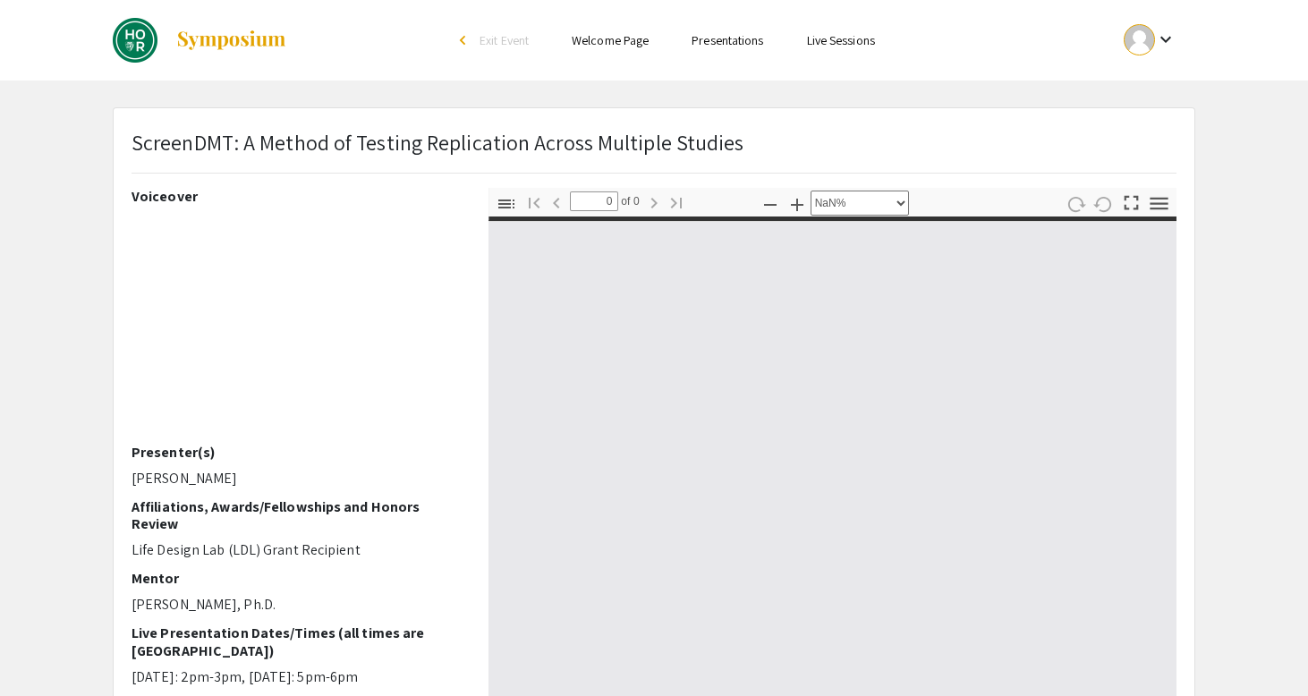
type input "1"
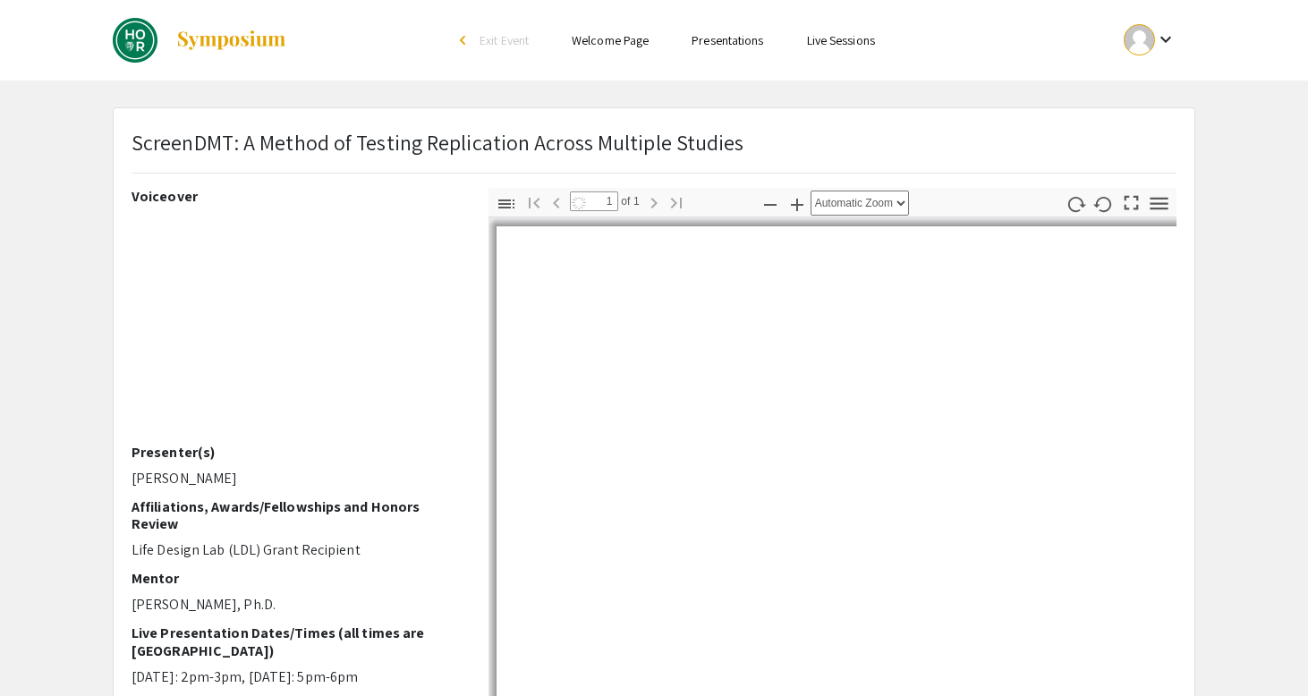
select select "auto"
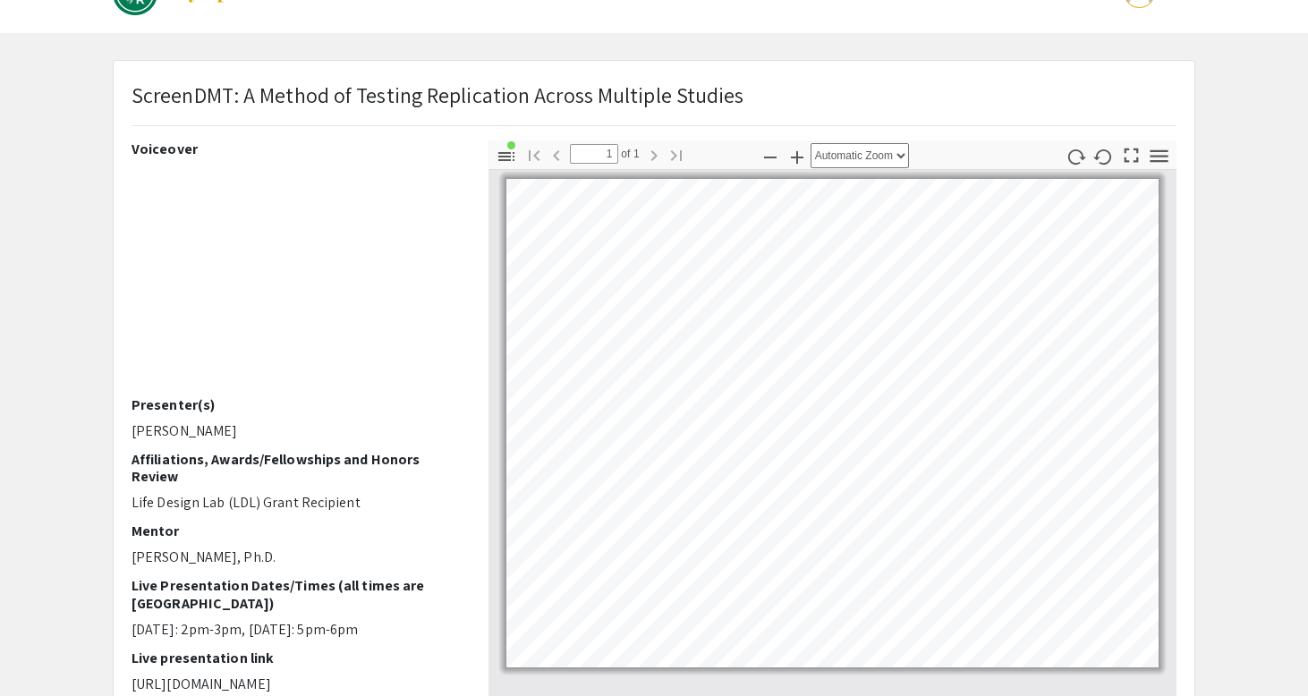
scroll to position [57, 0]
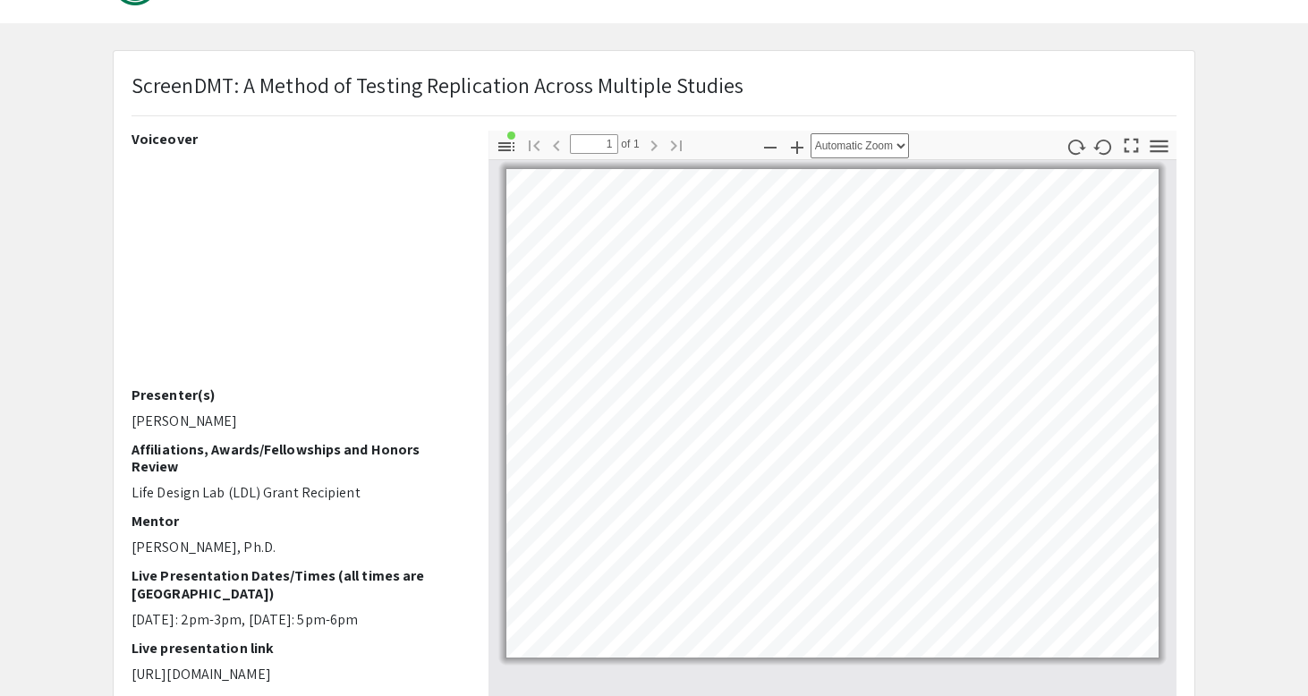
click at [292, 537] on p "[PERSON_NAME], Ph.D." at bounding box center [296, 547] width 330 height 21
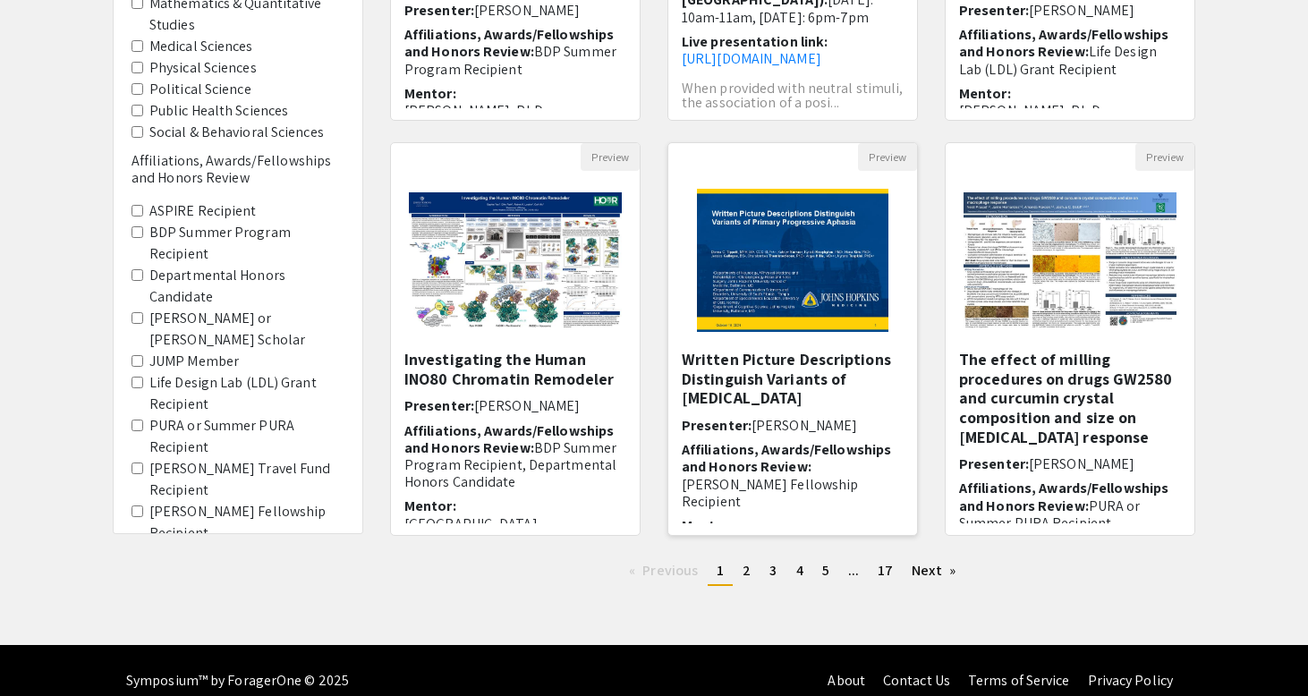
scroll to position [490, 0]
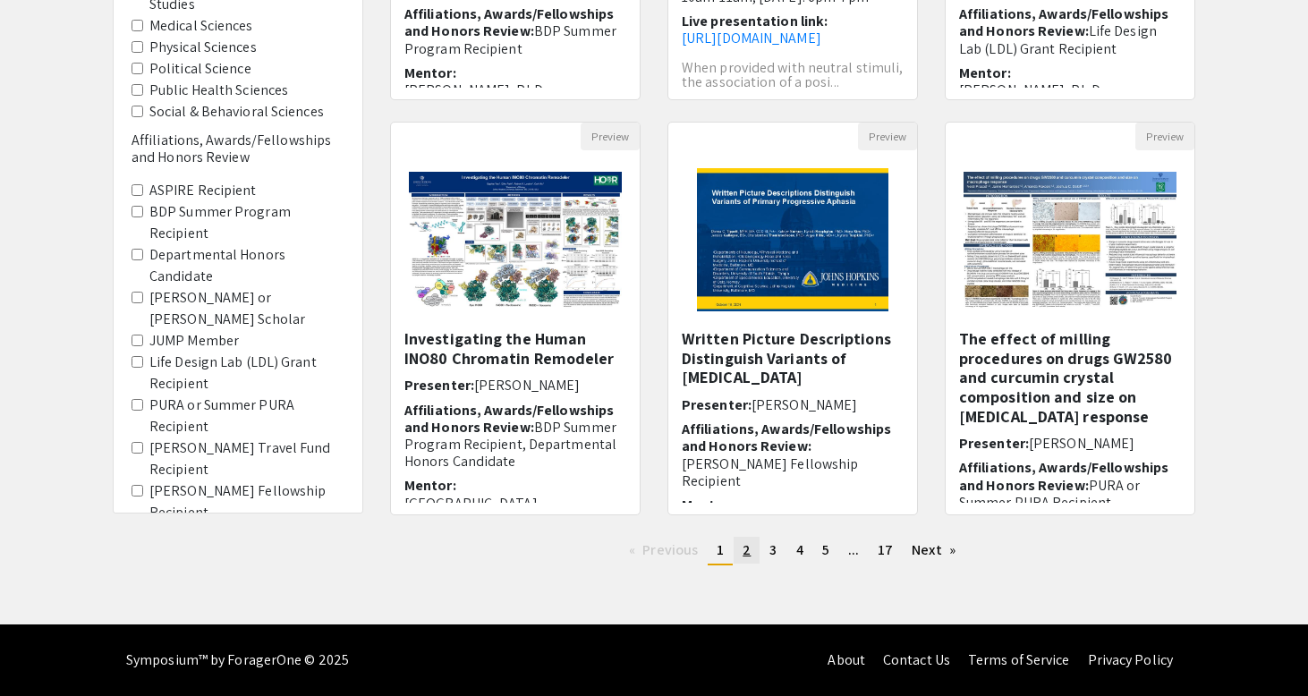
click at [753, 543] on link "page 2" at bounding box center [747, 550] width 26 height 27
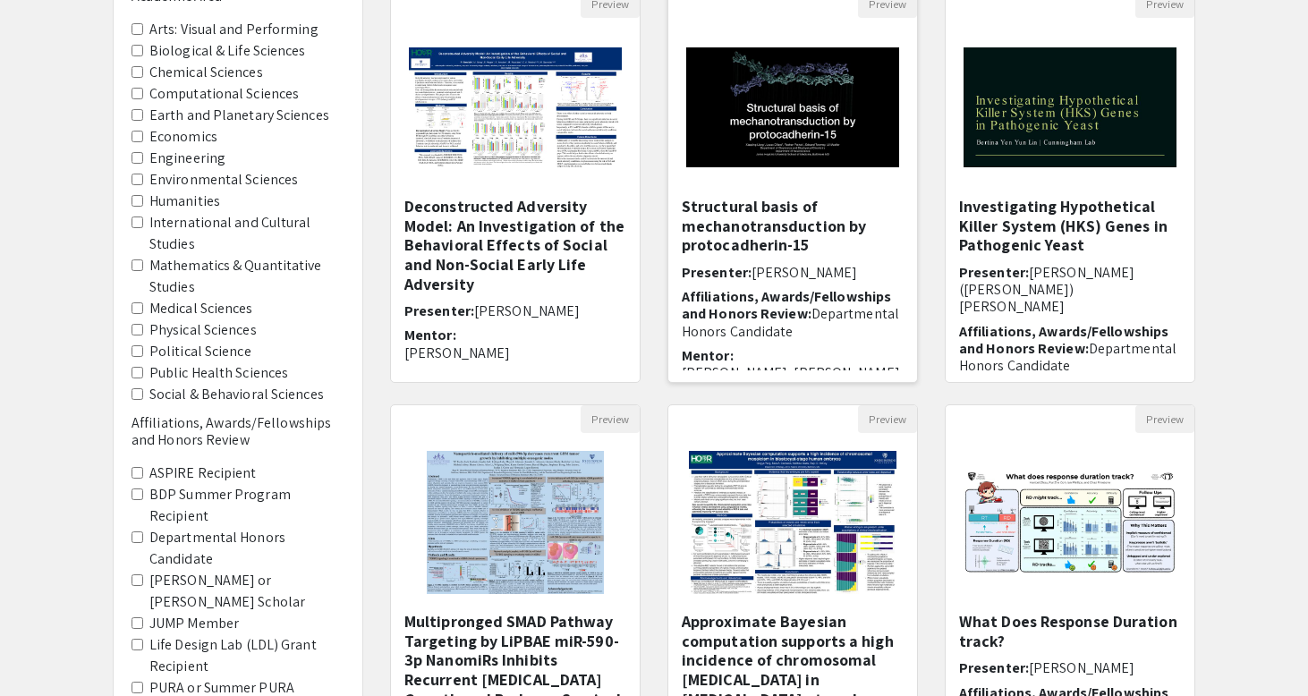
scroll to position [205, 0]
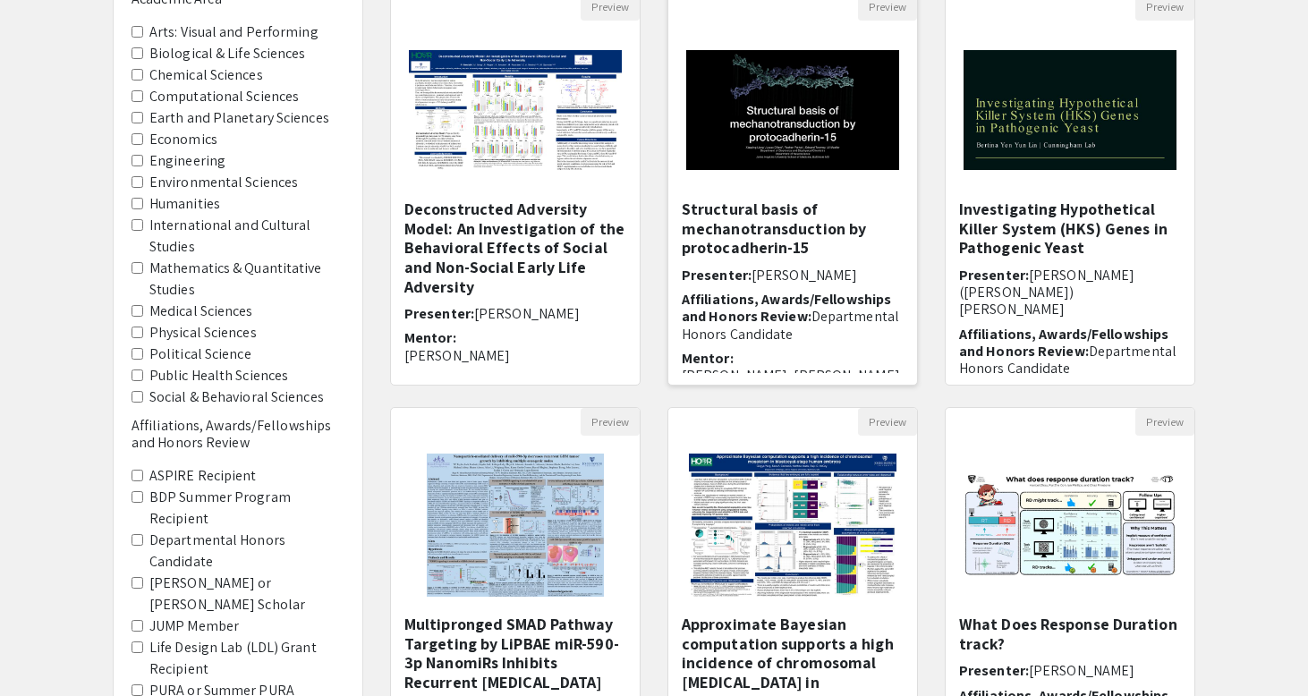
click at [756, 206] on h5 "Structural basis of mechanotransduction by protocadherin-15" at bounding box center [793, 228] width 222 height 58
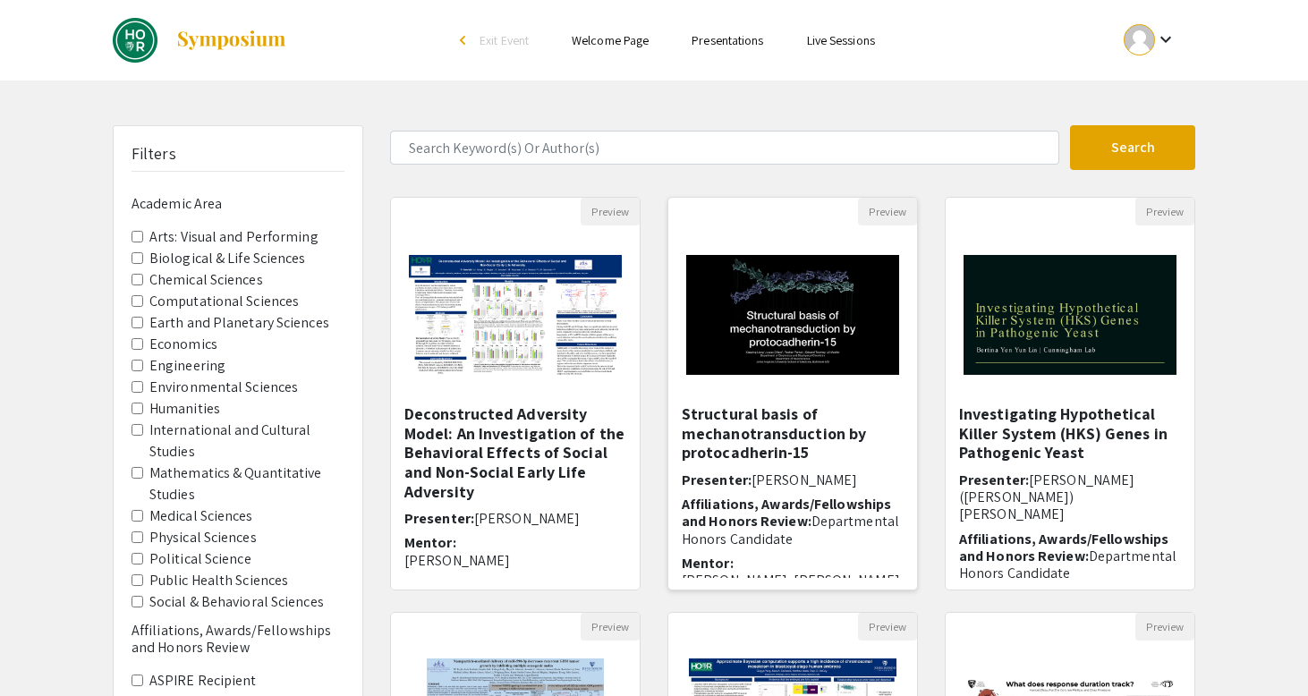
select select "custom"
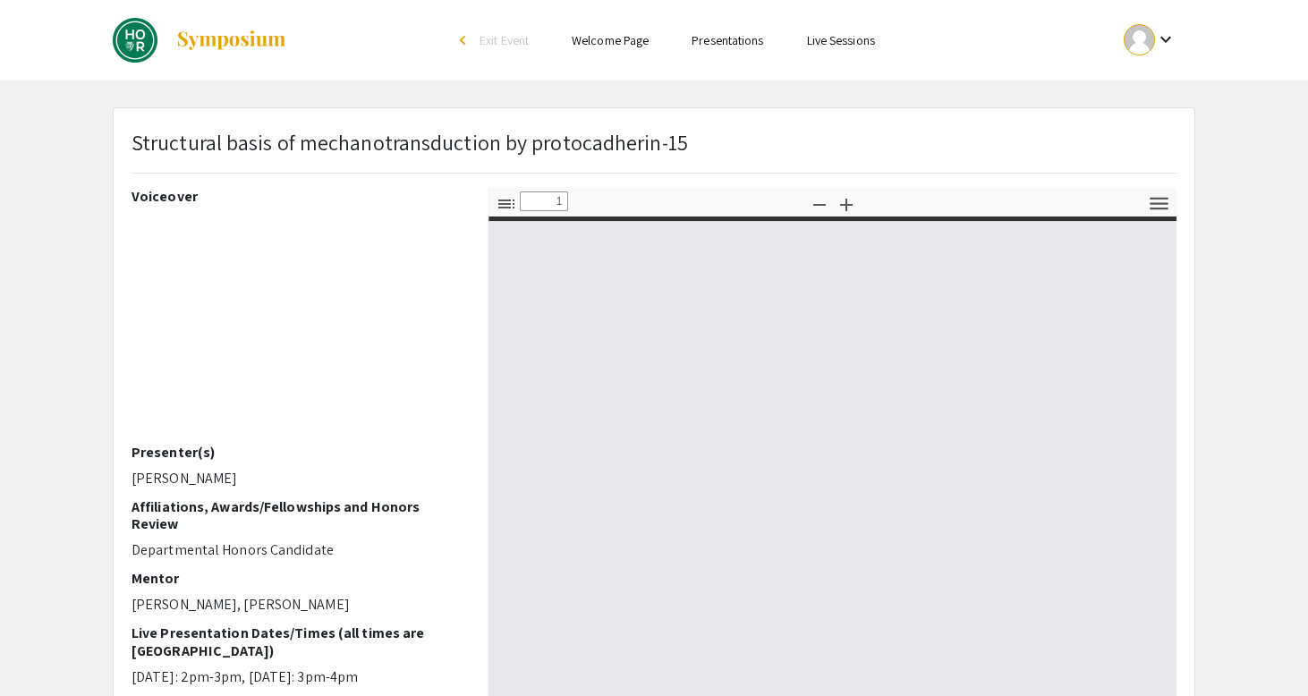
type input "0"
select select "custom"
type input "1"
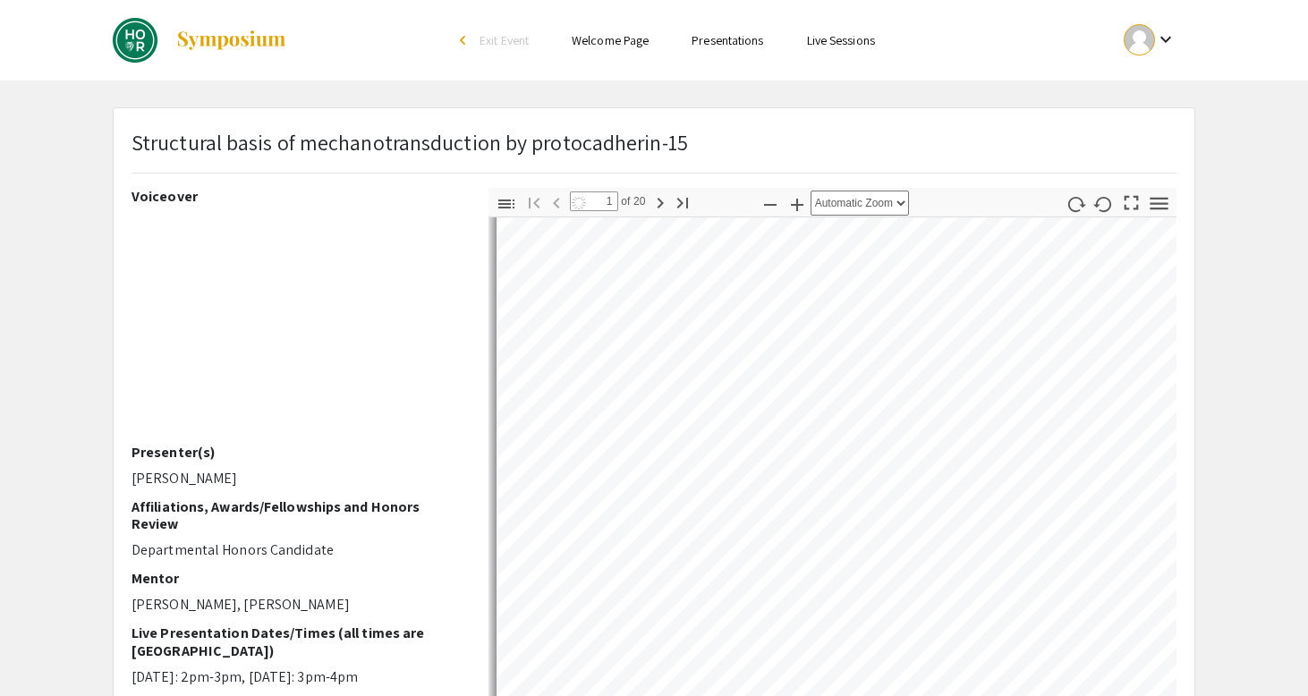
select select "auto"
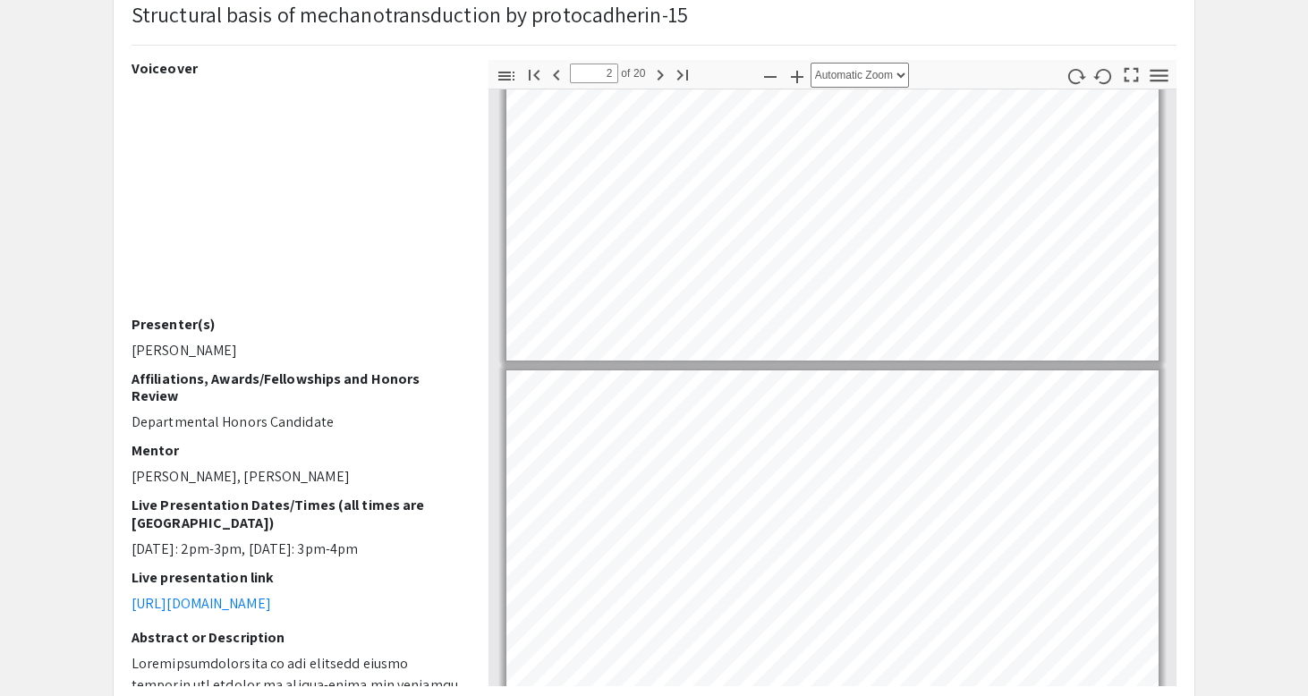
type input "1"
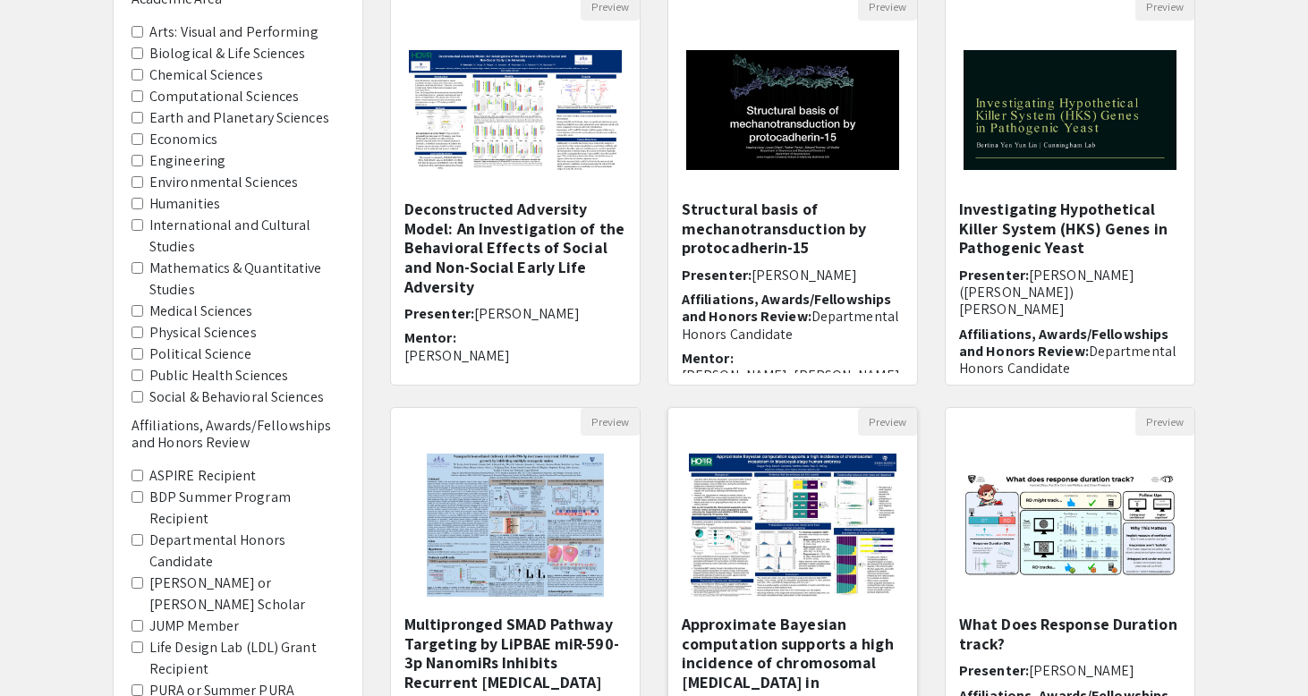
scroll to position [490, 0]
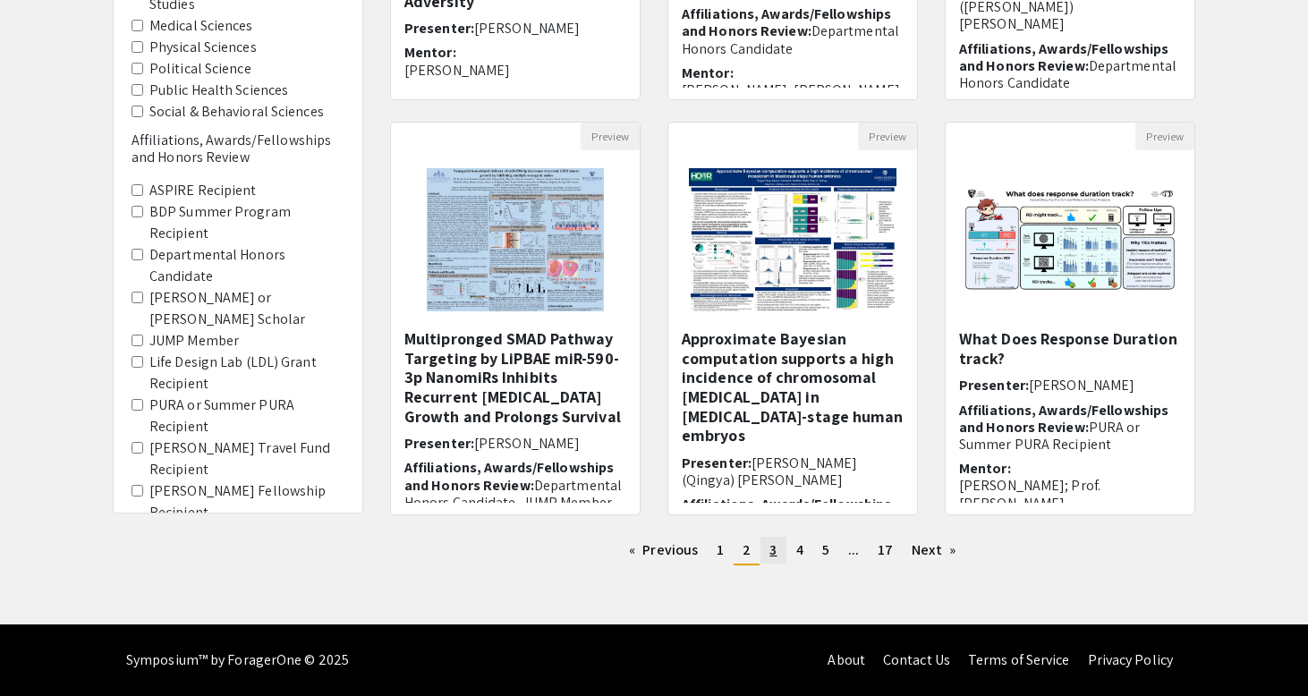
click at [768, 547] on link "page 3" at bounding box center [772, 550] width 25 height 27
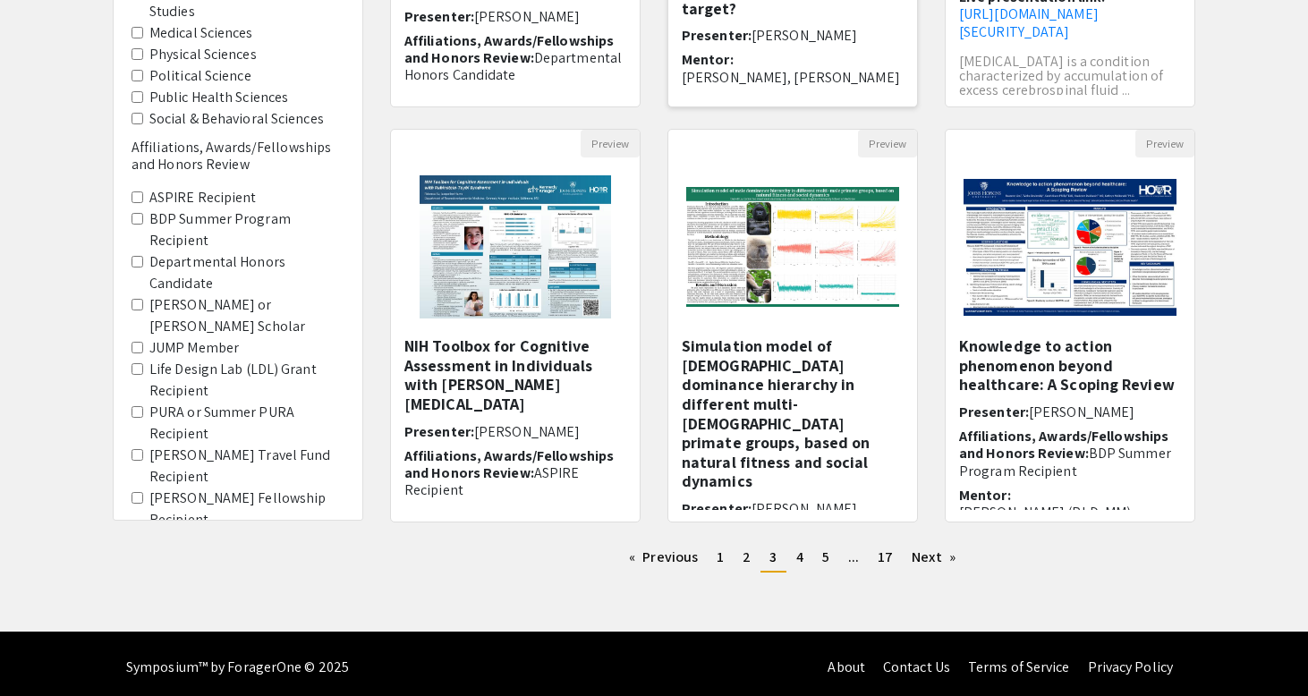
scroll to position [478, 0]
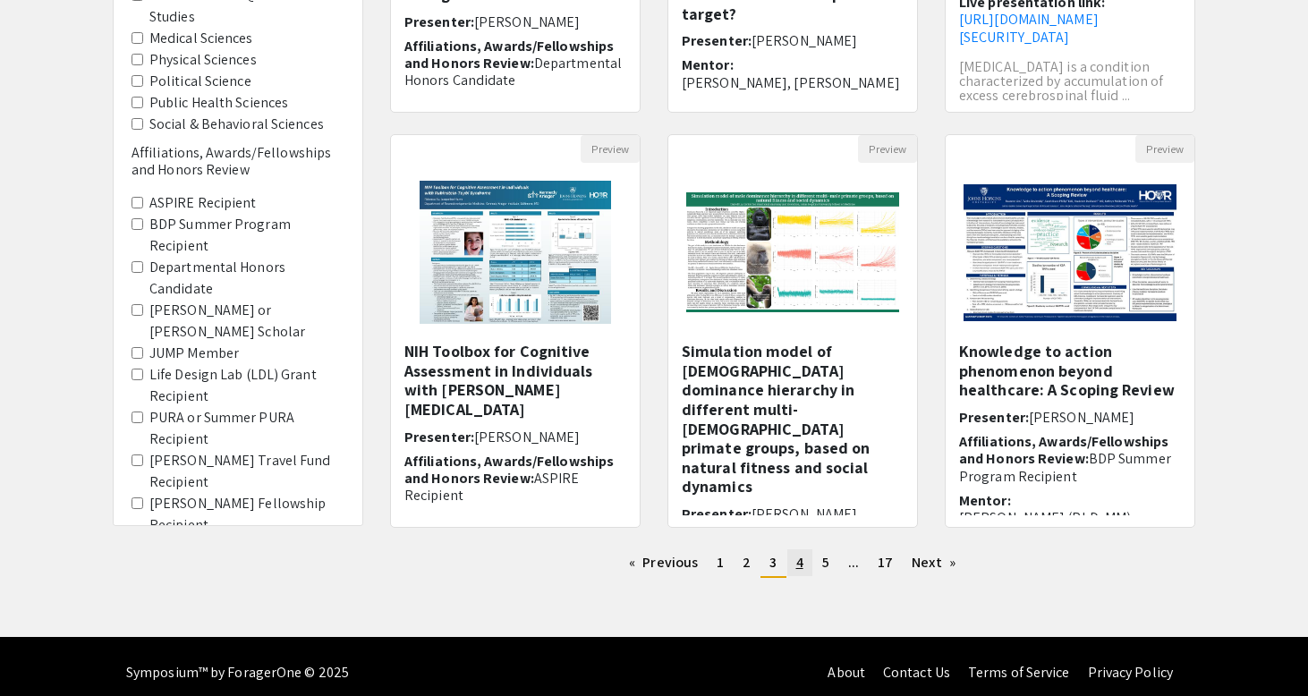
click at [798, 562] on span "4" at bounding box center [799, 562] width 7 height 19
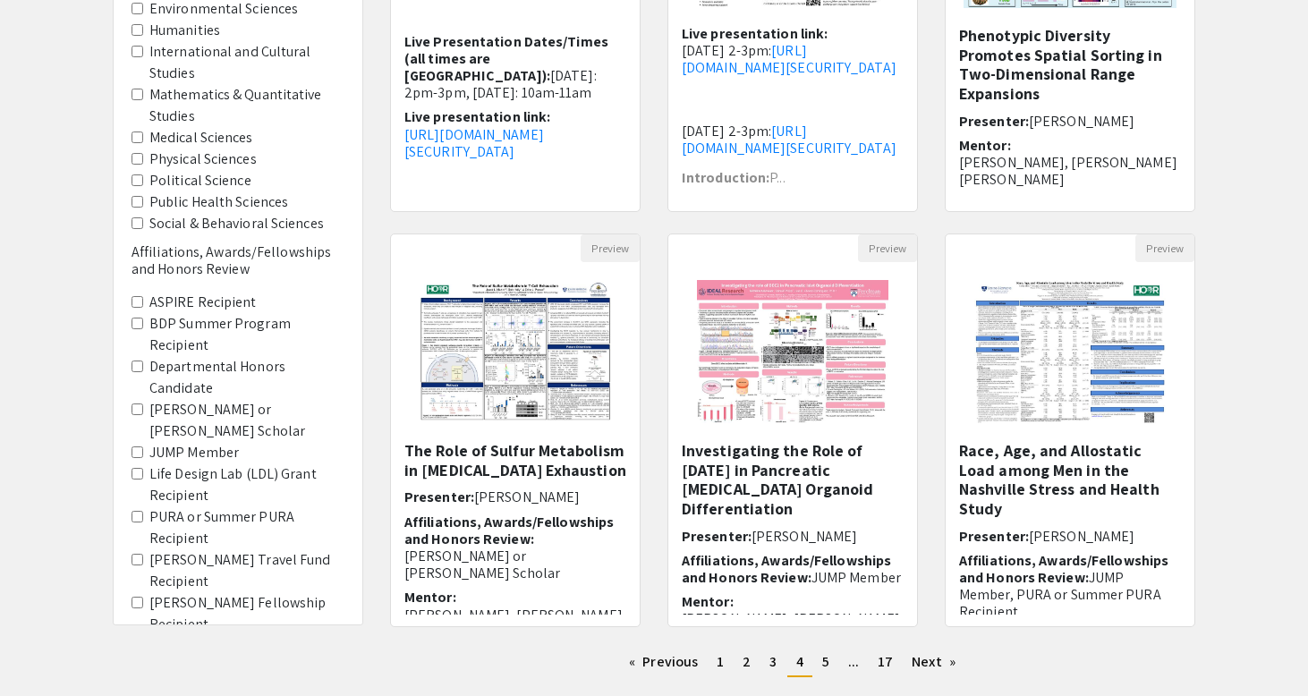
scroll to position [377, 0]
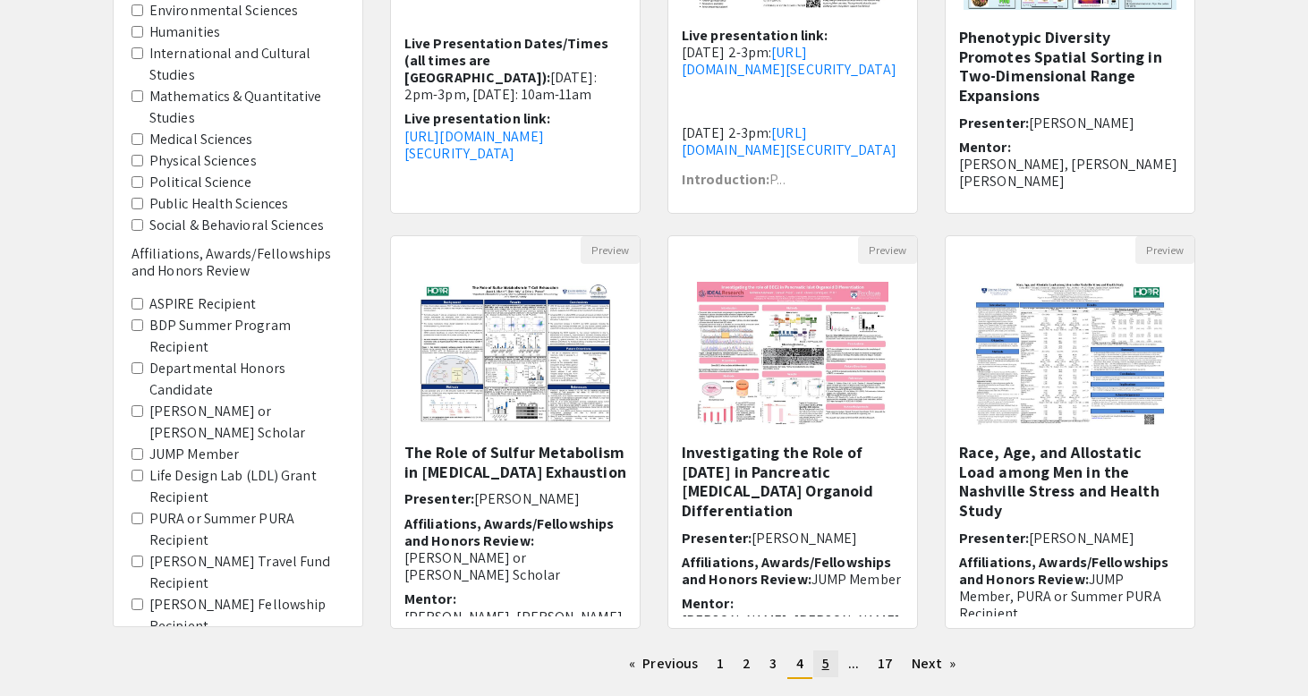
click at [824, 665] on span "5" at bounding box center [825, 663] width 7 height 19
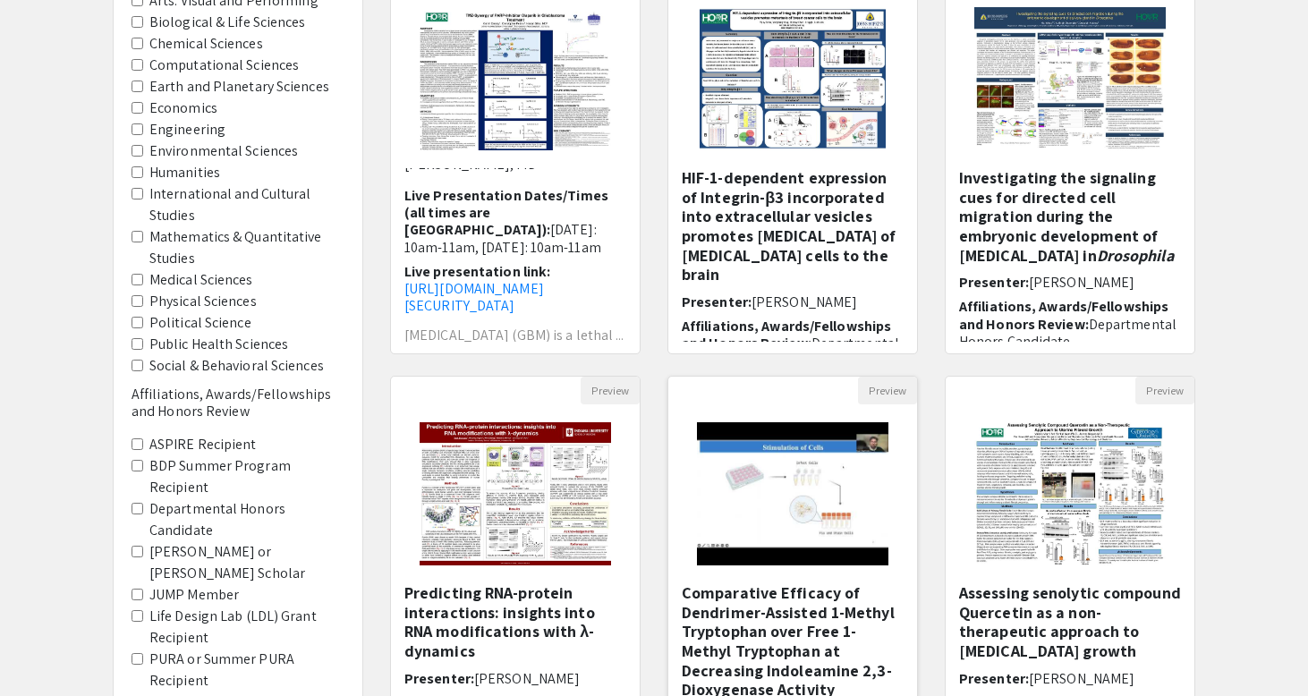
scroll to position [241, 0]
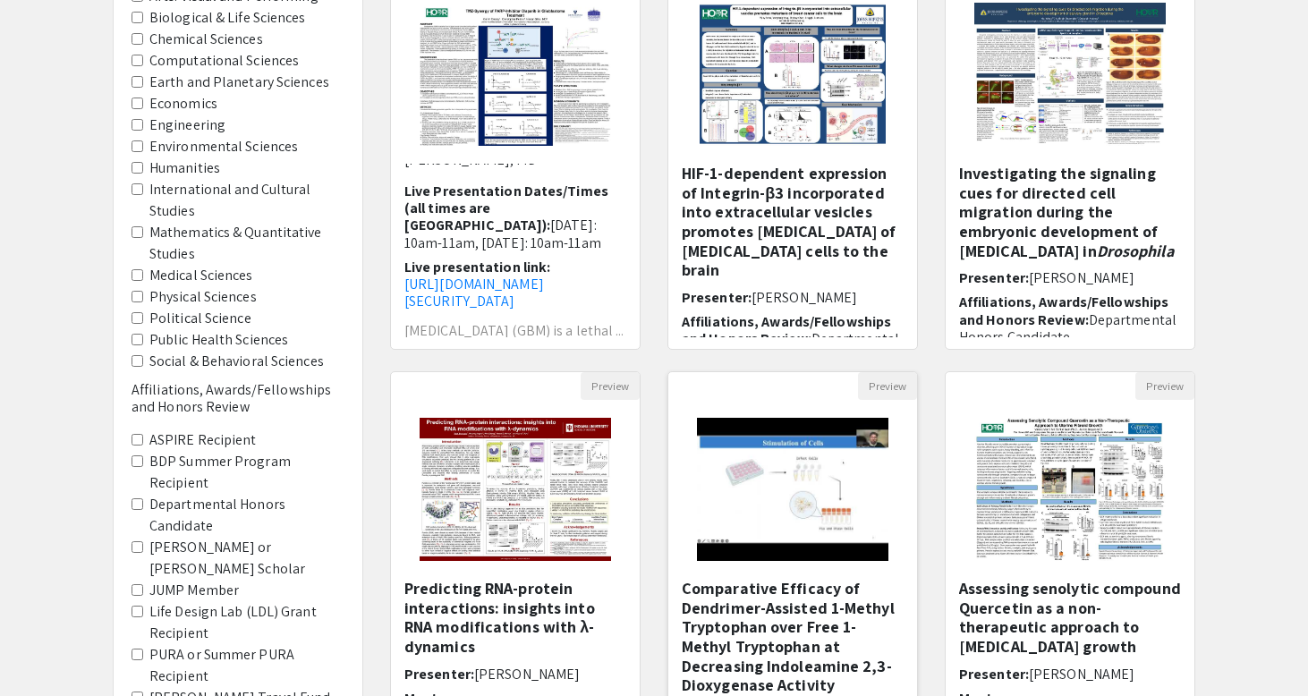
click at [798, 489] on img "Open Presentation <p>Comparative Efficacy of Dendrimer-Assisted 1-Methyl Trypto…" at bounding box center [792, 489] width 226 height 179
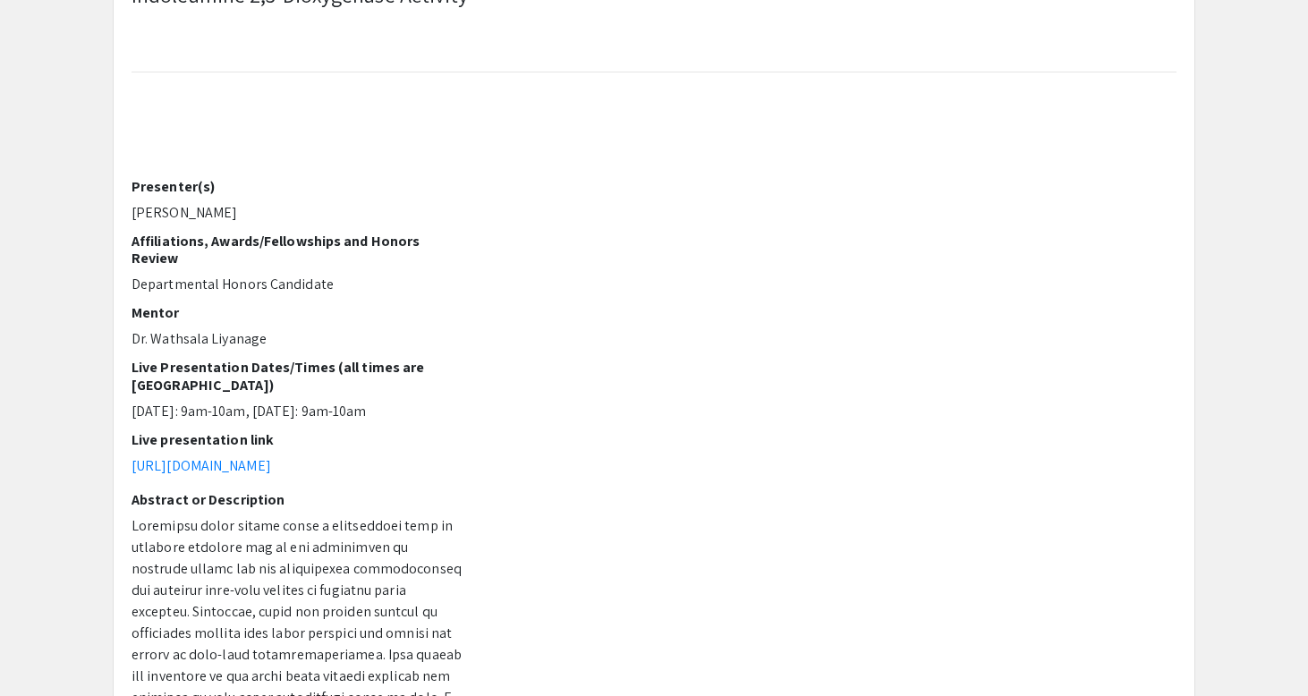
scroll to position [148, 0]
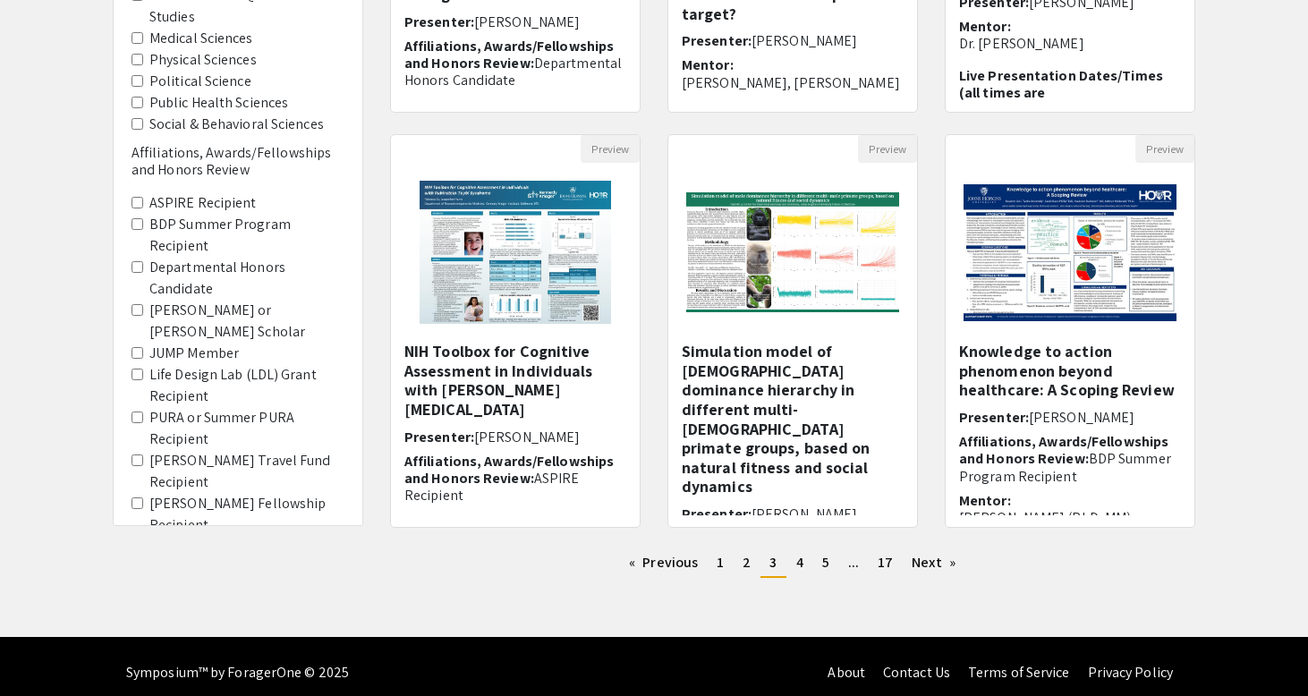
scroll to position [490, 0]
